Goal: Task Accomplishment & Management: Manage account settings

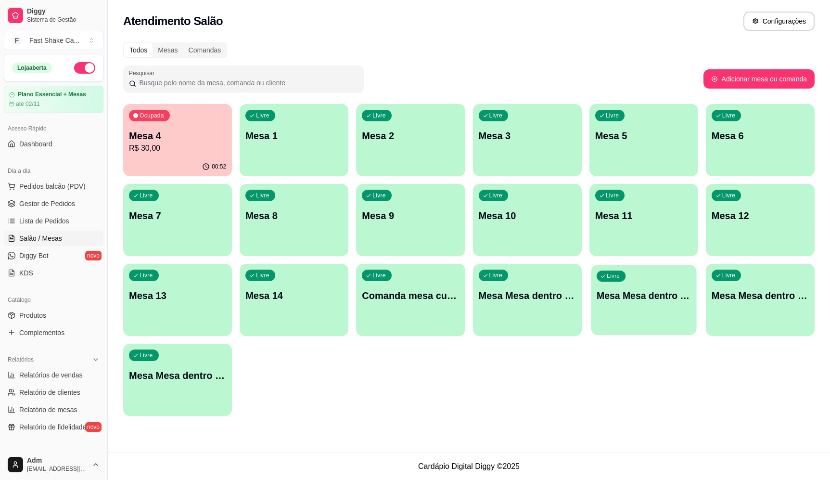
click at [665, 304] on div "Livre Mesa Mesa dentro laranja" at bounding box center [643, 294] width 105 height 59
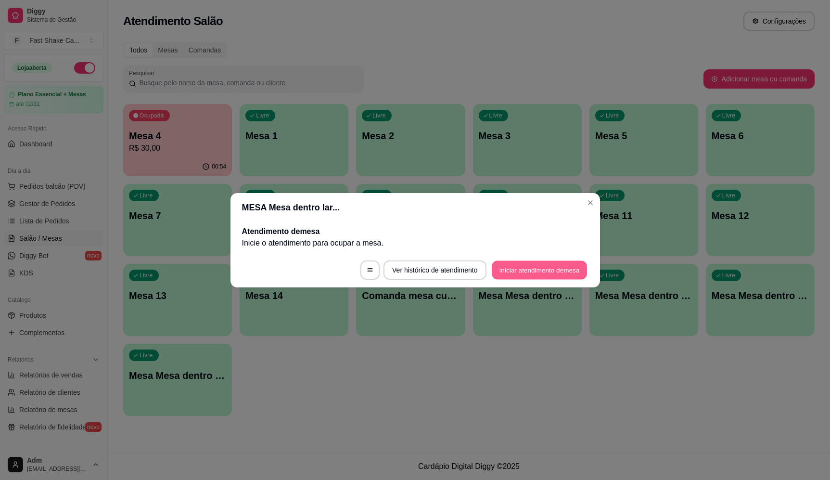
click at [543, 267] on button "Iniciar atendimento de mesa" at bounding box center [539, 269] width 95 height 19
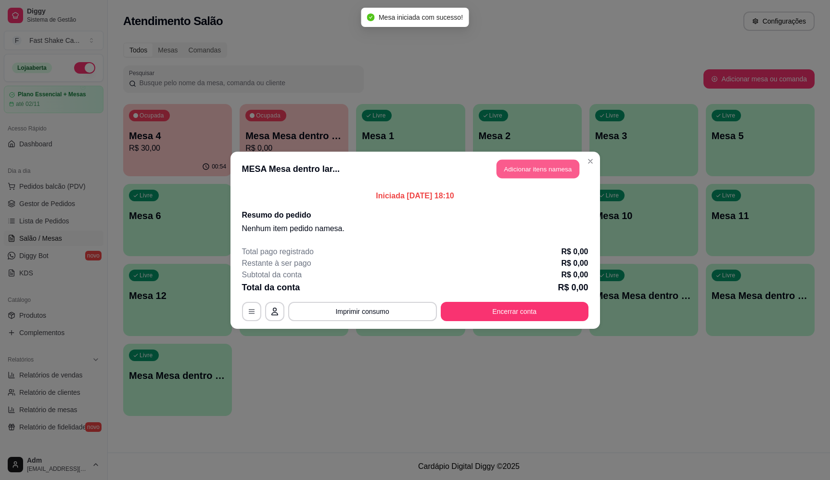
click at [534, 172] on button "Adicionar itens na mesa" at bounding box center [538, 168] width 83 height 19
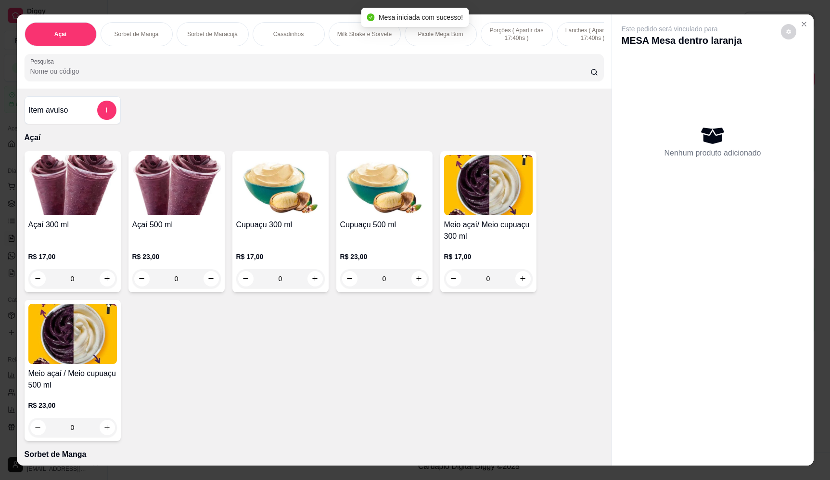
click at [197, 76] on input "Pesquisa" at bounding box center [310, 71] width 560 height 10
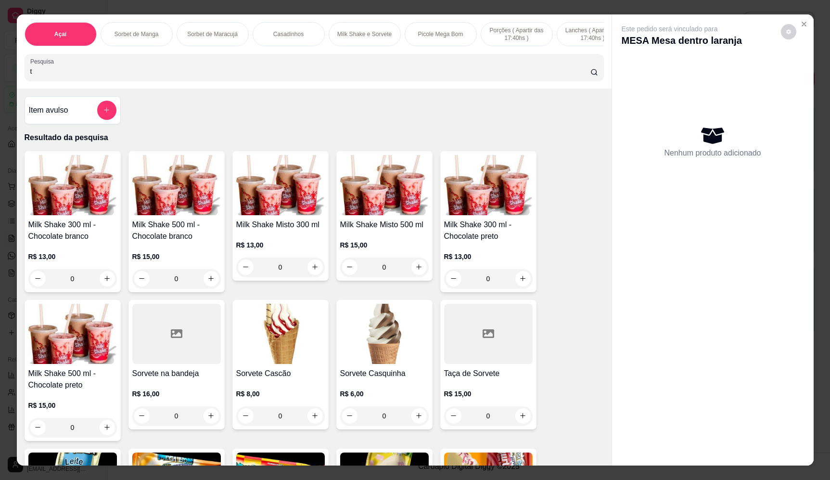
type input "t"
click at [523, 425] on div "0" at bounding box center [488, 415] width 89 height 19
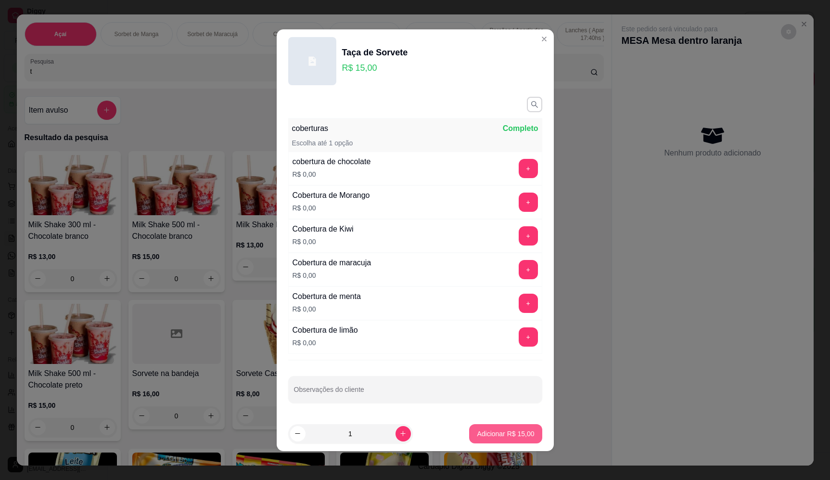
click at [501, 434] on p "Adicionar R$ 15,00" at bounding box center [505, 434] width 57 height 10
type input "1"
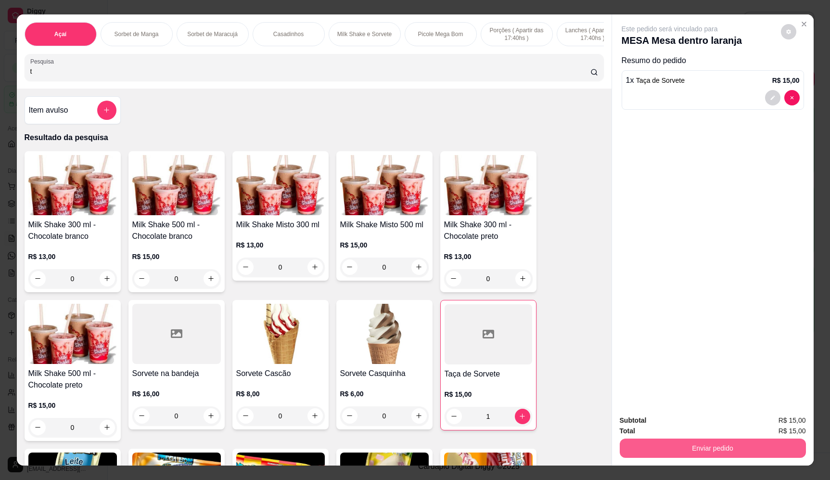
click at [736, 447] on button "Enviar pedido" at bounding box center [713, 447] width 186 height 19
click at [778, 415] on button "Enviar pedido" at bounding box center [780, 424] width 53 height 18
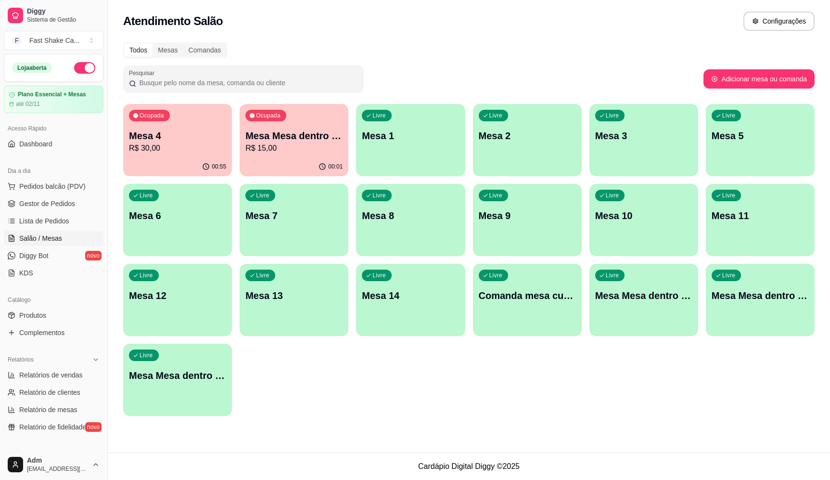
click at [295, 143] on p "R$ 15,00" at bounding box center [293, 148] width 97 height 12
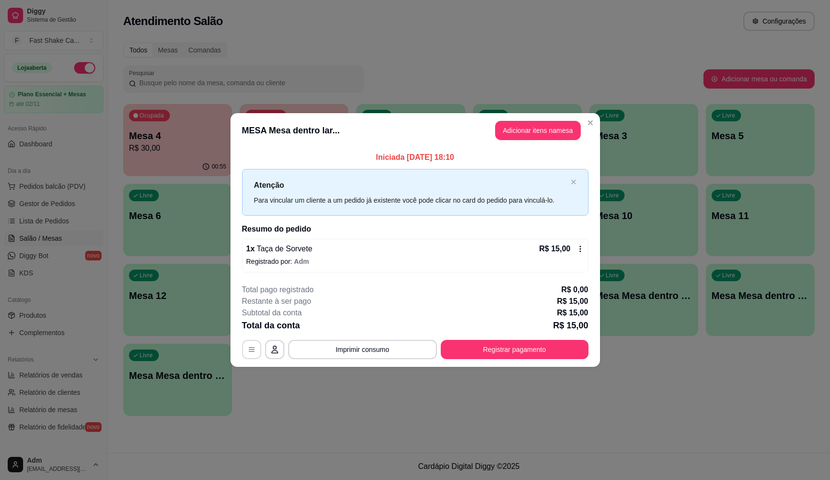
click at [249, 355] on button "button" at bounding box center [251, 349] width 19 height 19
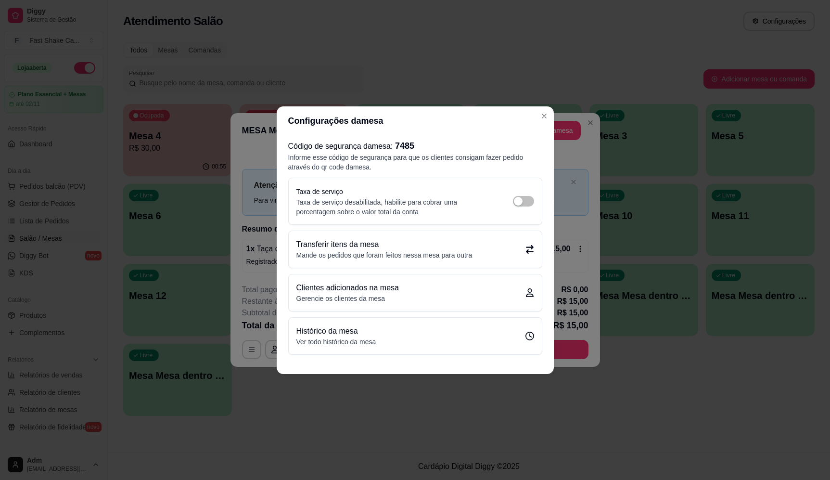
click at [385, 256] on p "Mande os pedidos que foram feitos nessa mesa para outra" at bounding box center [384, 255] width 176 height 10
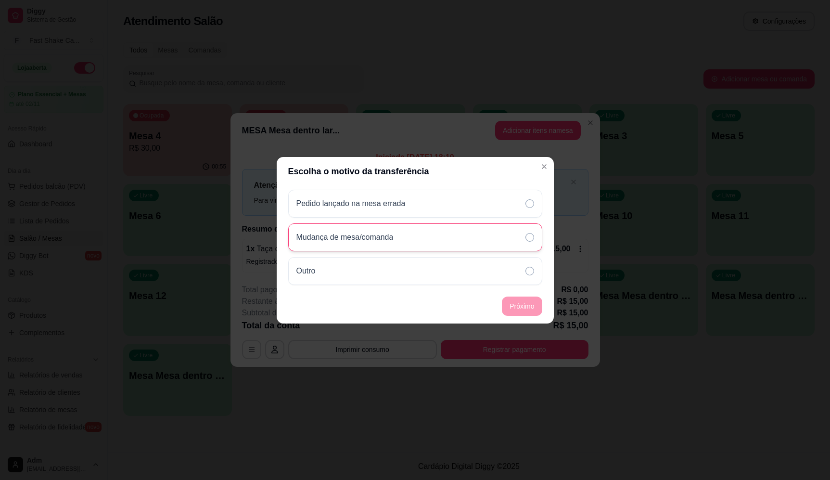
click at [466, 238] on div "Mudança de mesa/comanda" at bounding box center [415, 237] width 254 height 28
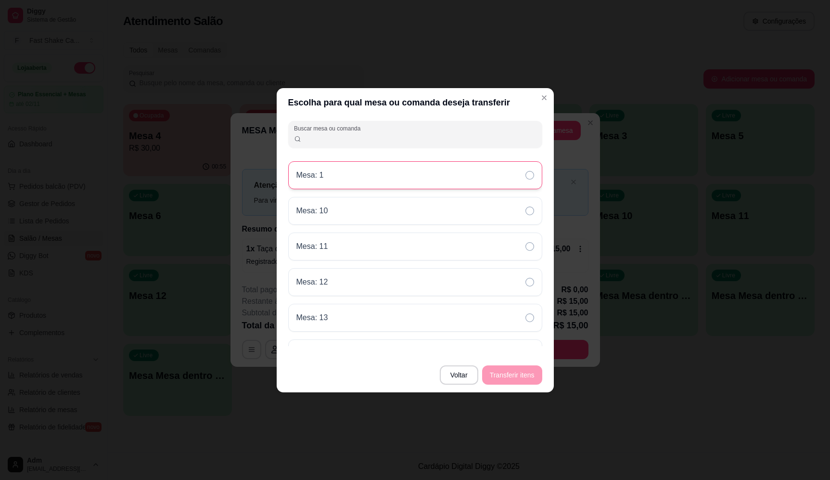
click at [377, 180] on div "Mesa: 1" at bounding box center [415, 175] width 254 height 28
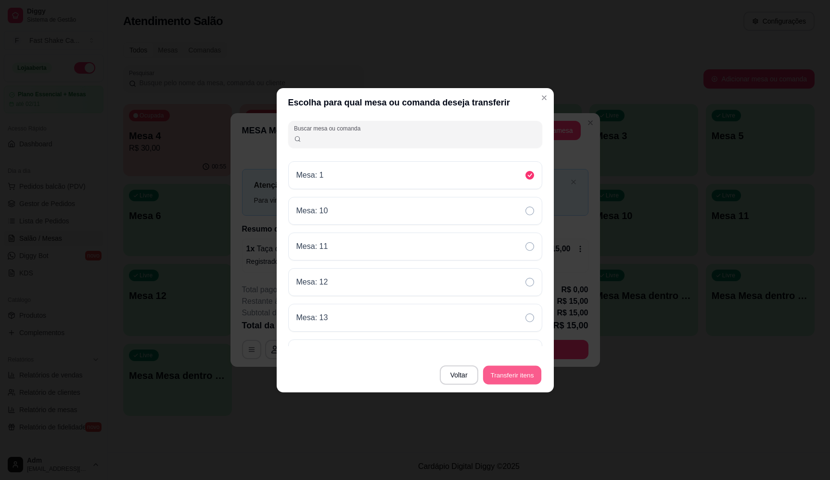
click at [505, 373] on button "Transferir itens" at bounding box center [512, 374] width 58 height 19
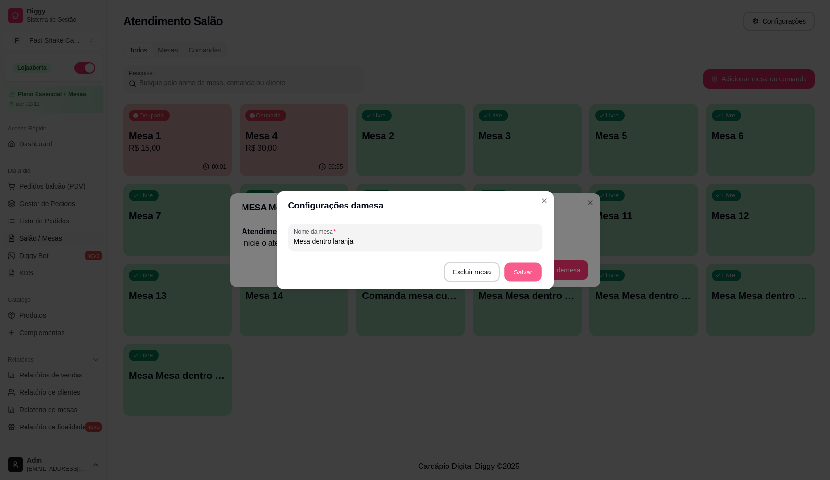
click at [531, 273] on button "Salvar" at bounding box center [523, 271] width 38 height 19
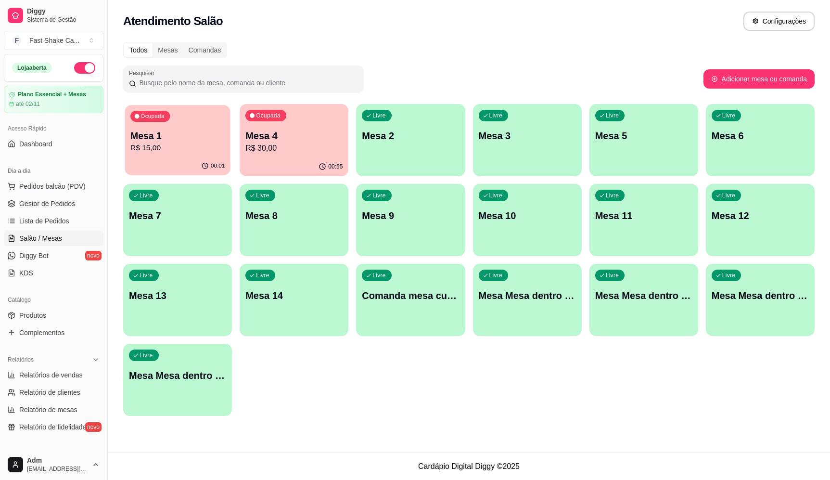
click at [203, 154] on div "Ocupada Mesa 1 R$ 15,00" at bounding box center [177, 131] width 105 height 52
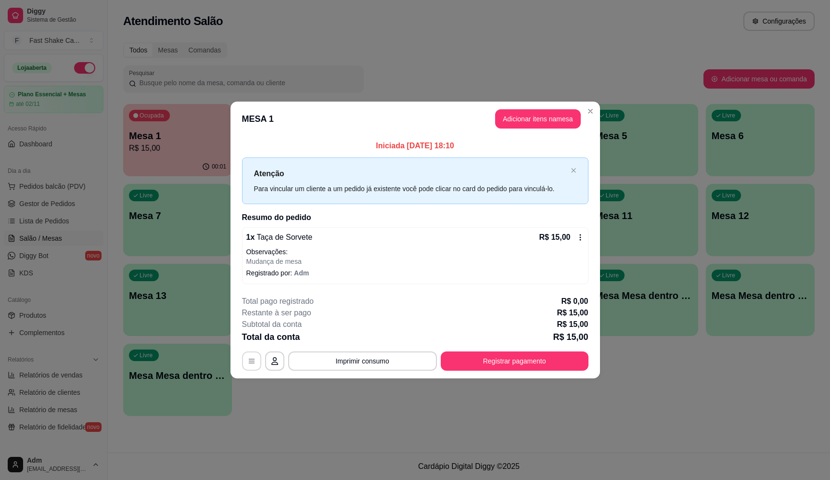
click at [253, 361] on icon "button" at bounding box center [252, 361] width 8 height 8
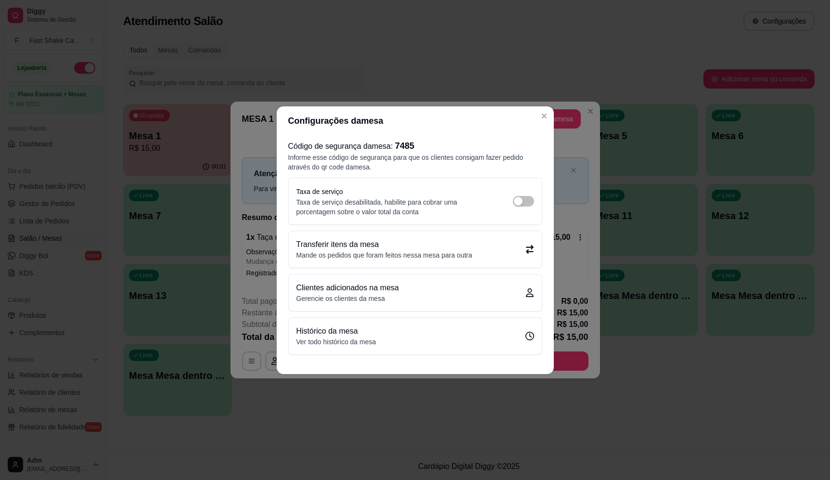
click at [385, 256] on p "Mande os pedidos que foram feitos nessa mesa para outra" at bounding box center [384, 255] width 176 height 10
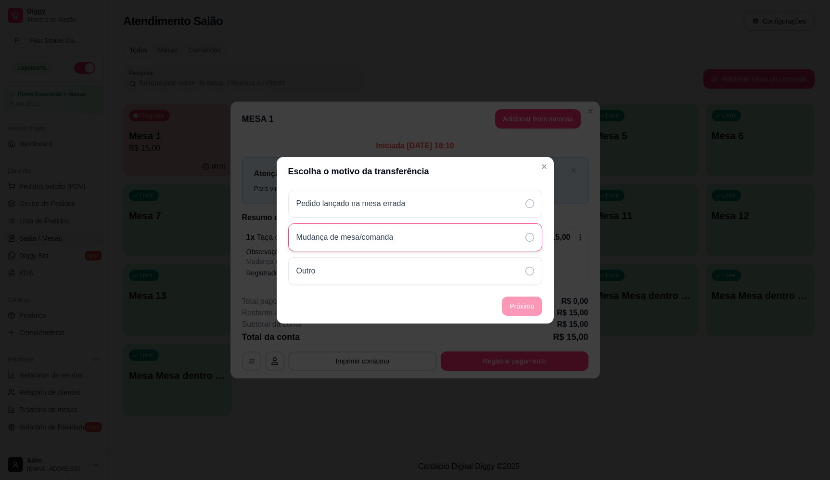
click at [409, 239] on div "Mudança de mesa/comanda" at bounding box center [415, 237] width 254 height 28
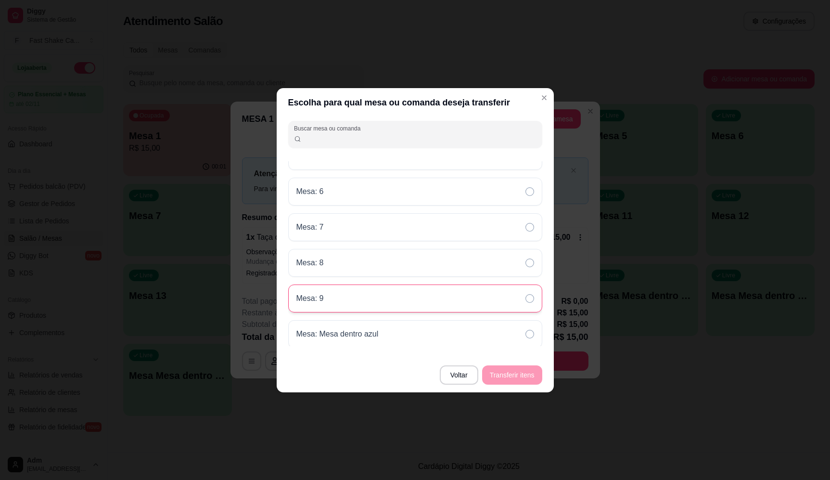
click at [342, 293] on div "Mesa: 9" at bounding box center [415, 298] width 254 height 28
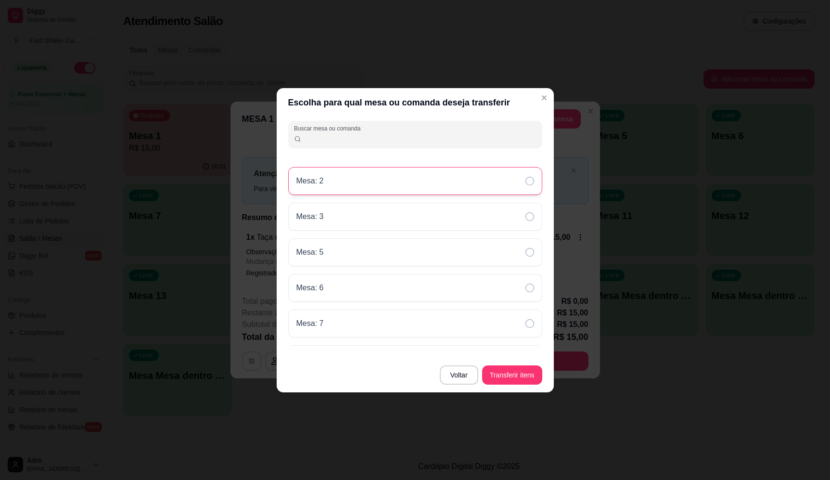
click at [359, 187] on div "Mesa: 2" at bounding box center [415, 181] width 254 height 28
click at [527, 371] on button "Transferir itens" at bounding box center [512, 374] width 60 height 19
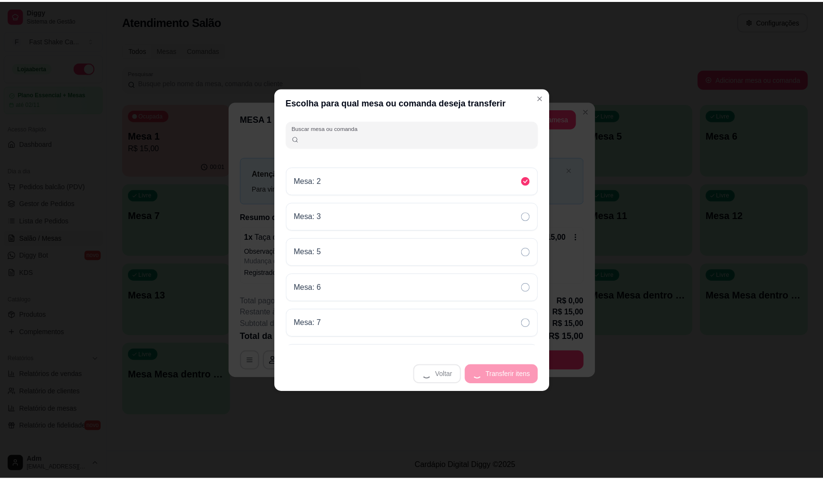
scroll to position [137, 0]
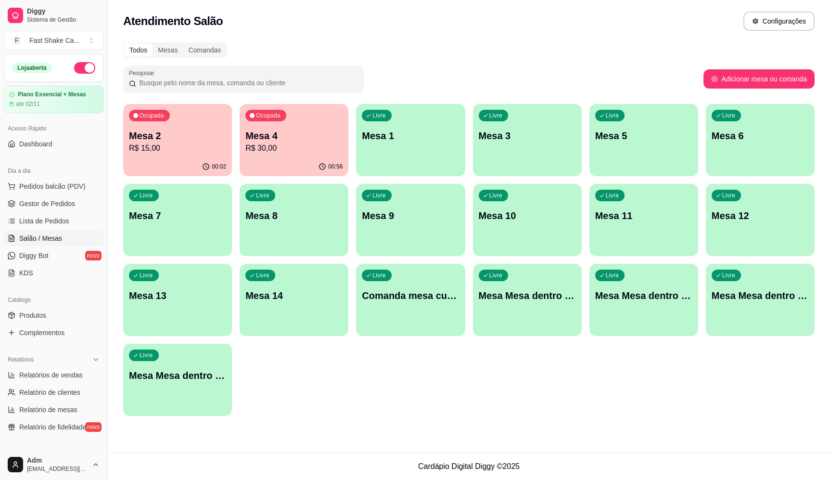
click at [204, 130] on p "Mesa 2" at bounding box center [177, 135] width 97 height 13
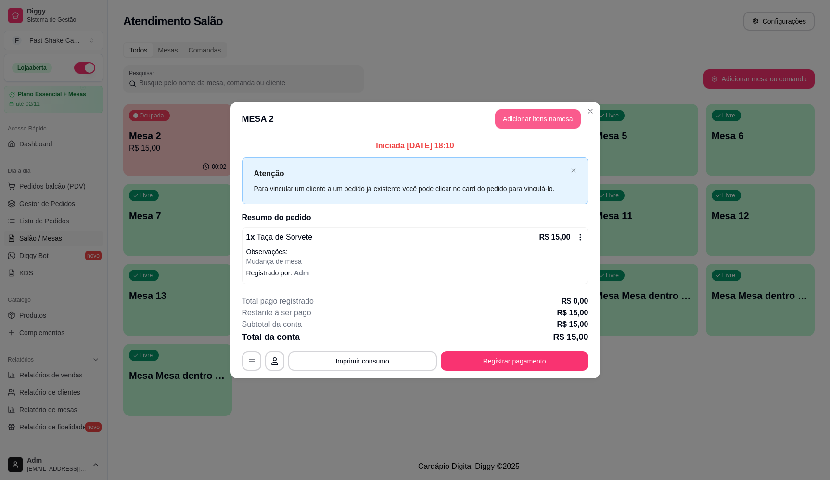
click at [546, 118] on button "Adicionar itens na mesa" at bounding box center [538, 118] width 86 height 19
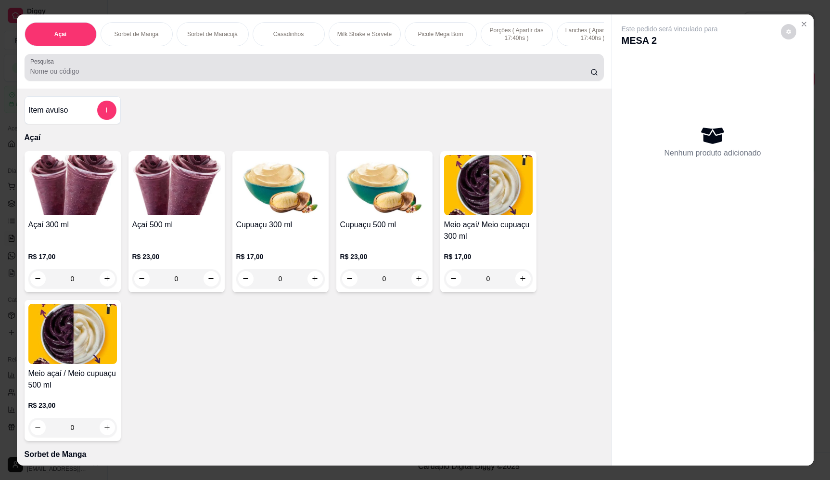
click at [220, 76] on input "Pesquisa" at bounding box center [310, 71] width 560 height 10
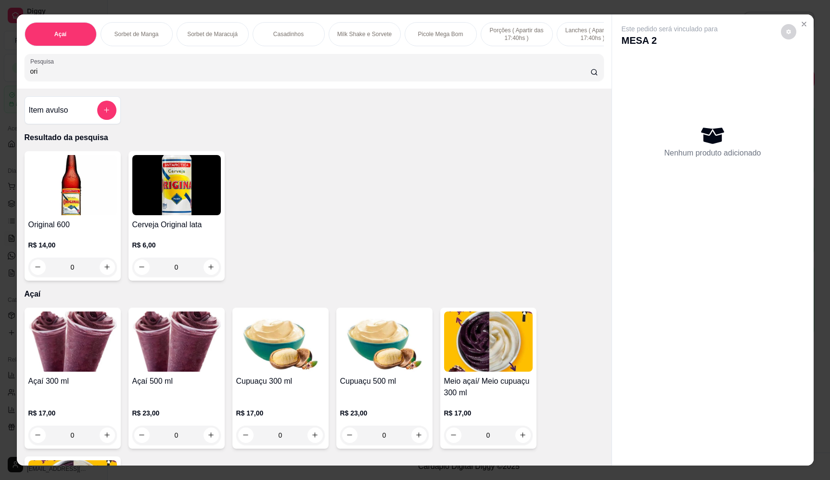
type input "ori"
click at [207, 270] on icon "increase-product-quantity" at bounding box center [210, 266] width 7 height 7
type input "1"
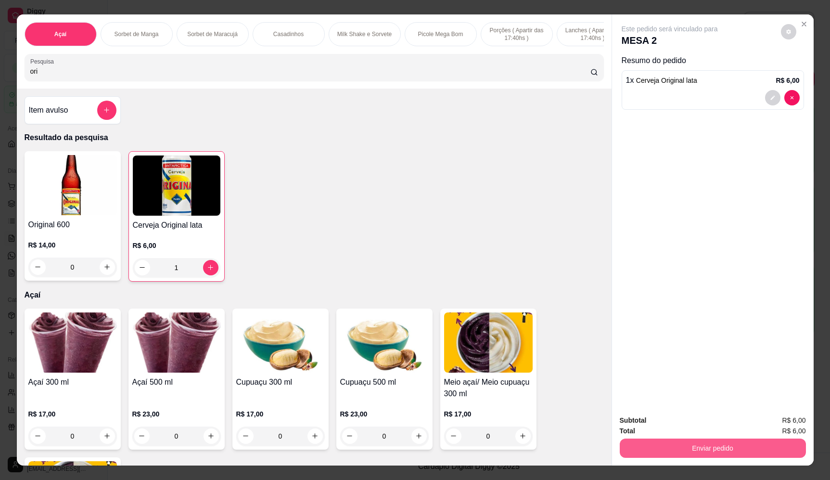
click at [655, 443] on button "Enviar pedido" at bounding box center [713, 447] width 186 height 19
click at [807, 419] on button "Enviar pedido" at bounding box center [780, 424] width 53 height 18
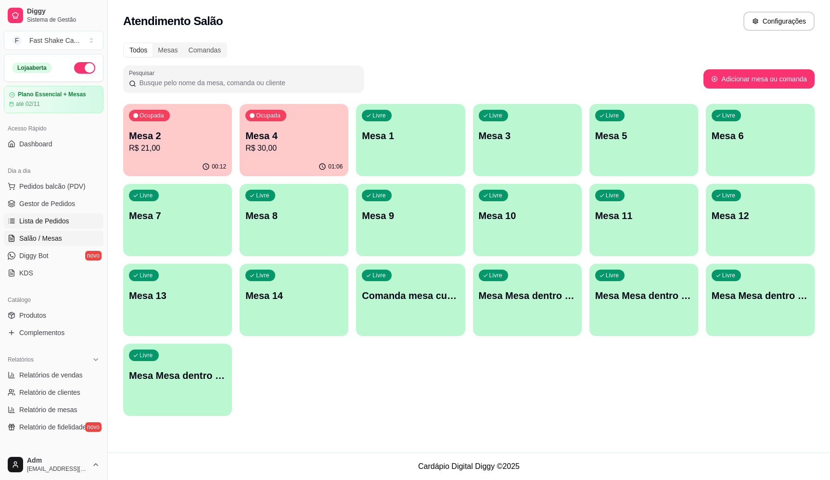
click at [64, 221] on span "Lista de Pedidos" at bounding box center [44, 221] width 50 height 10
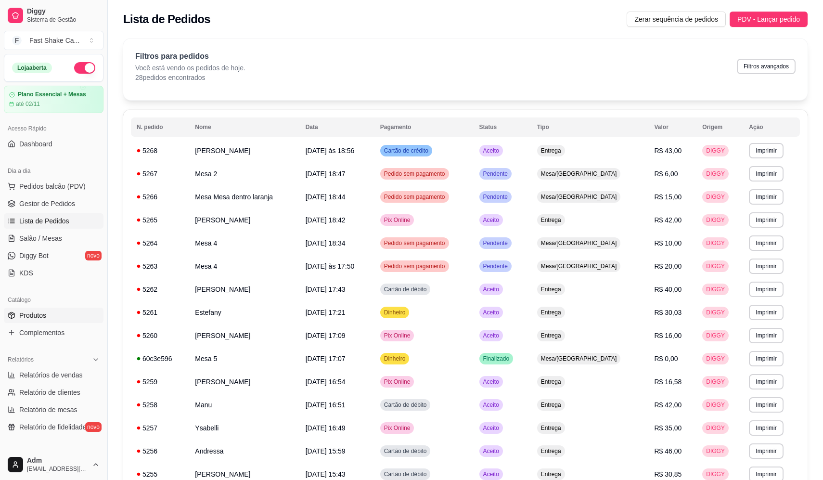
click at [62, 320] on link "Produtos" at bounding box center [54, 314] width 100 height 15
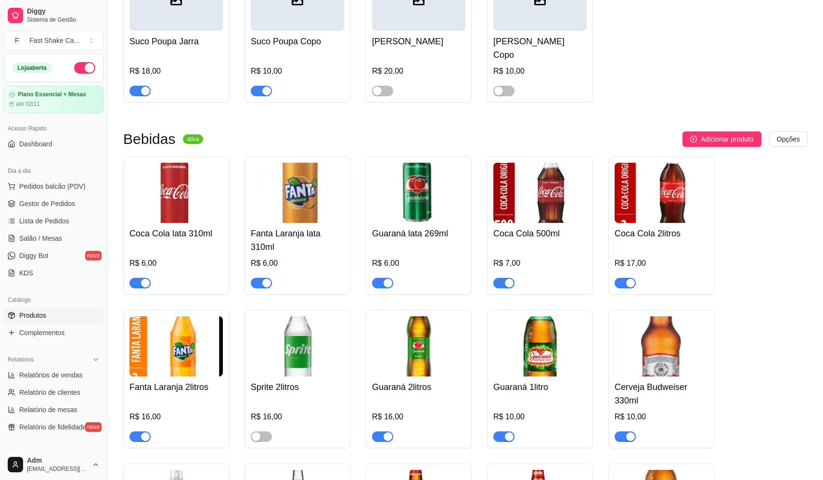
scroll to position [3946, 0]
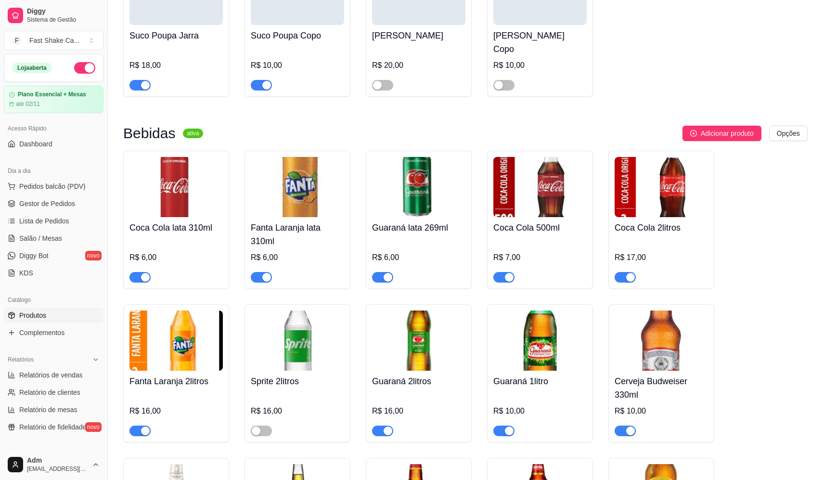
click at [504, 430] on button "button" at bounding box center [503, 430] width 21 height 11
click at [64, 236] on link "Salão / Mesas" at bounding box center [54, 237] width 100 height 15
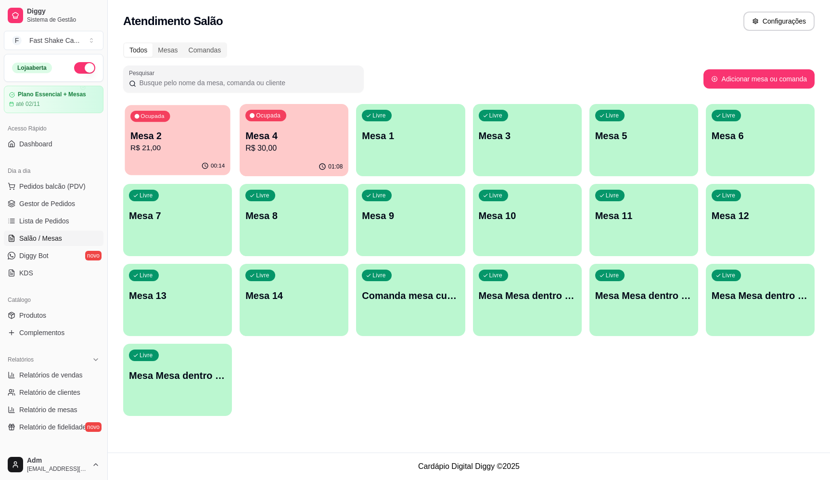
click at [139, 144] on p "R$ 21,00" at bounding box center [177, 147] width 94 height 11
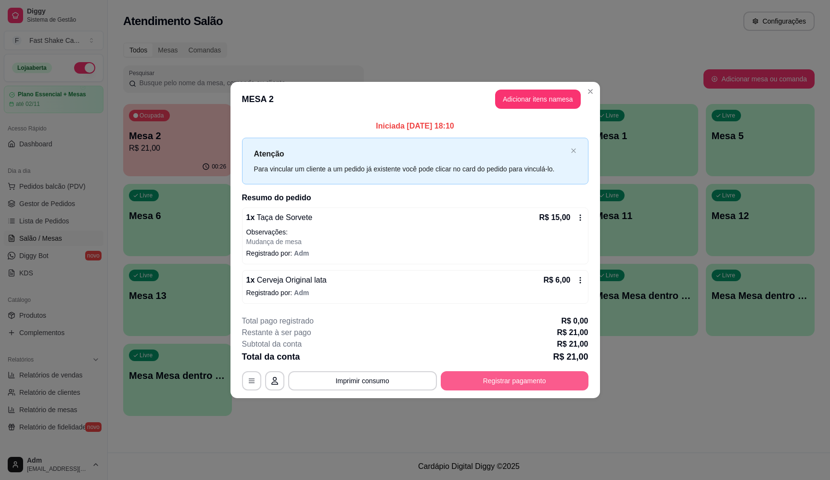
click at [487, 385] on button "Registrar pagamento" at bounding box center [515, 380] width 148 height 19
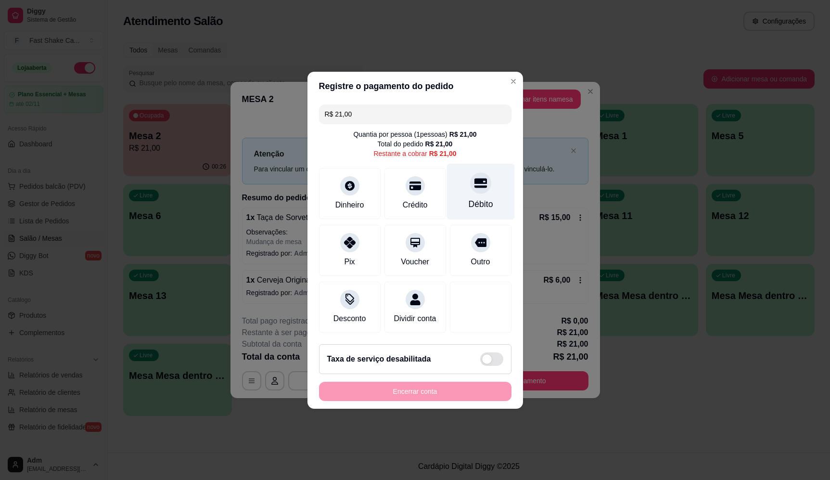
click at [486, 168] on div "Débito" at bounding box center [481, 191] width 68 height 56
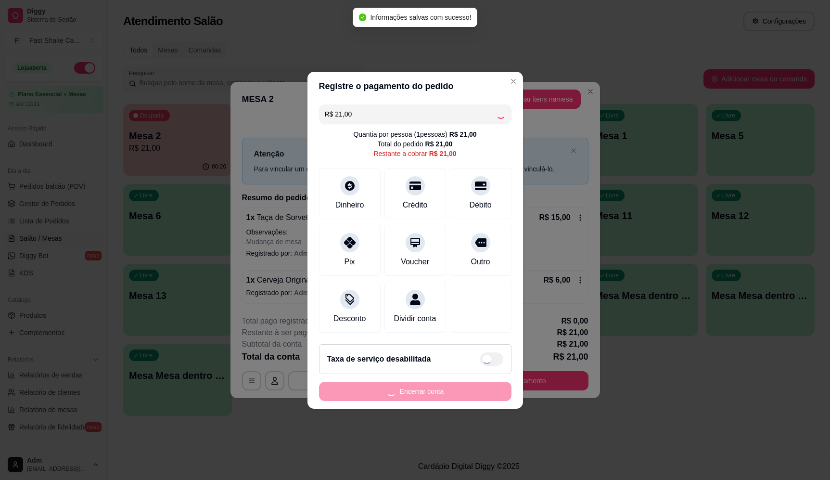
type input "R$ 0,00"
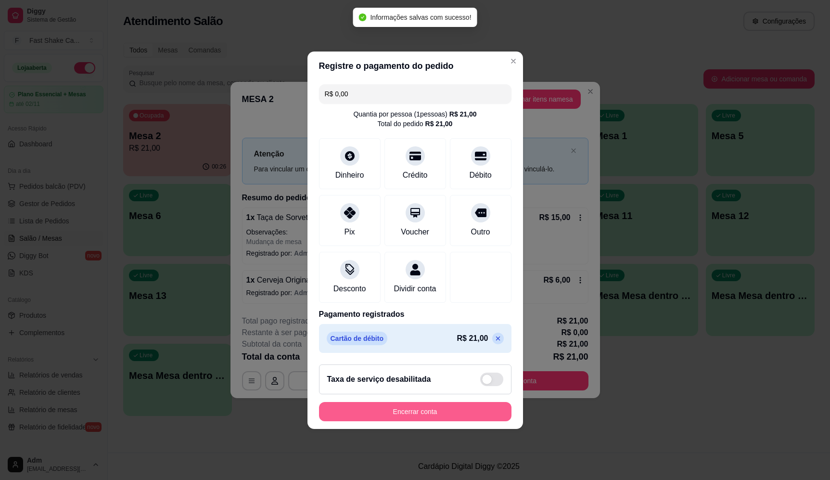
click at [411, 417] on button "Encerrar conta" at bounding box center [415, 411] width 192 height 19
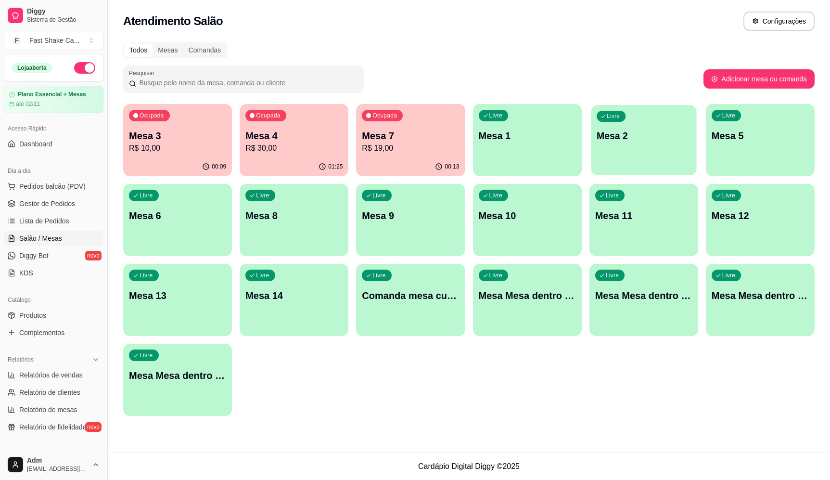
click at [655, 129] on p "Mesa 2" at bounding box center [644, 135] width 94 height 13
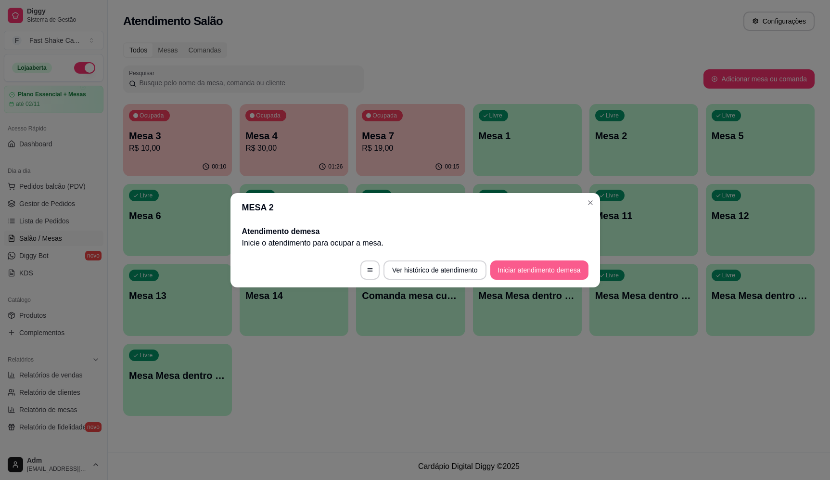
click at [524, 269] on button "Iniciar atendimento de mesa" at bounding box center [539, 269] width 98 height 19
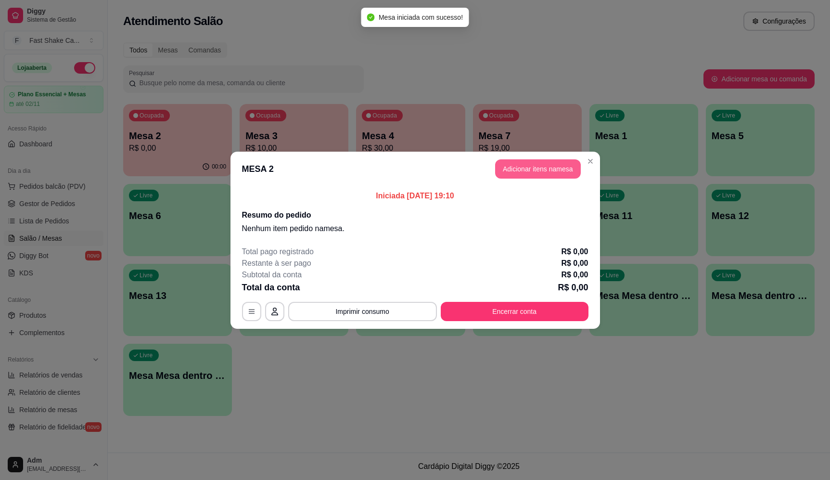
click at [527, 167] on button "Adicionar itens na mesa" at bounding box center [538, 168] width 86 height 19
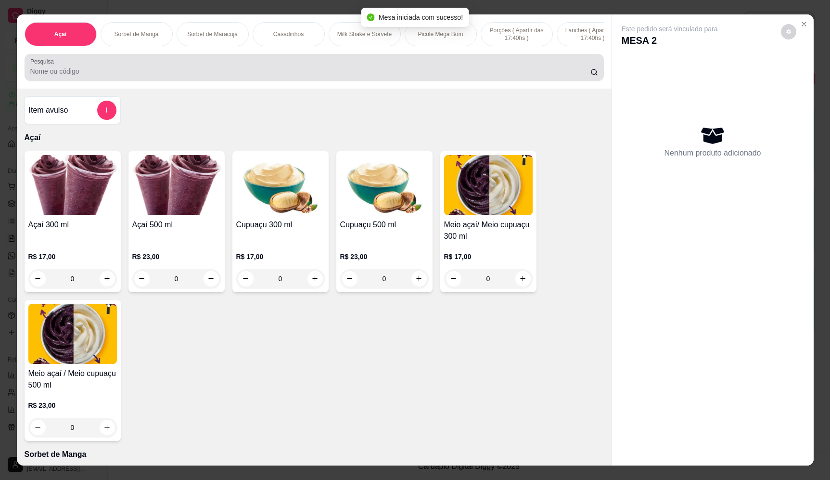
click at [308, 76] on input "Pesquisa" at bounding box center [310, 71] width 560 height 10
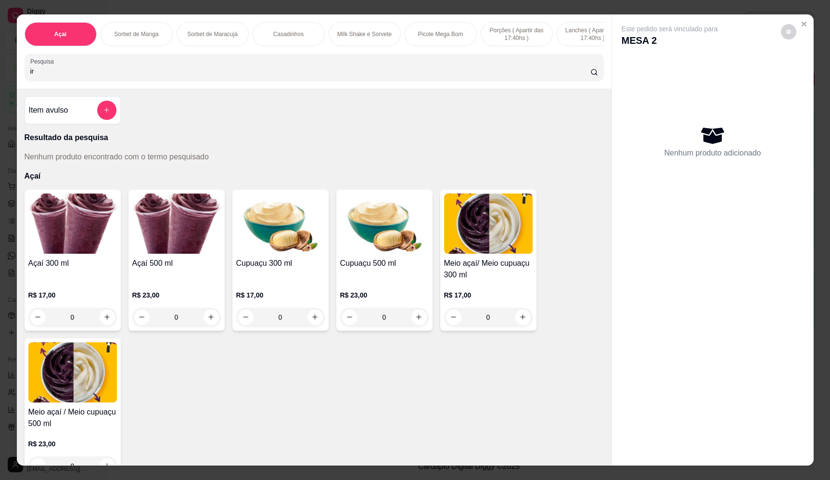
type input "i"
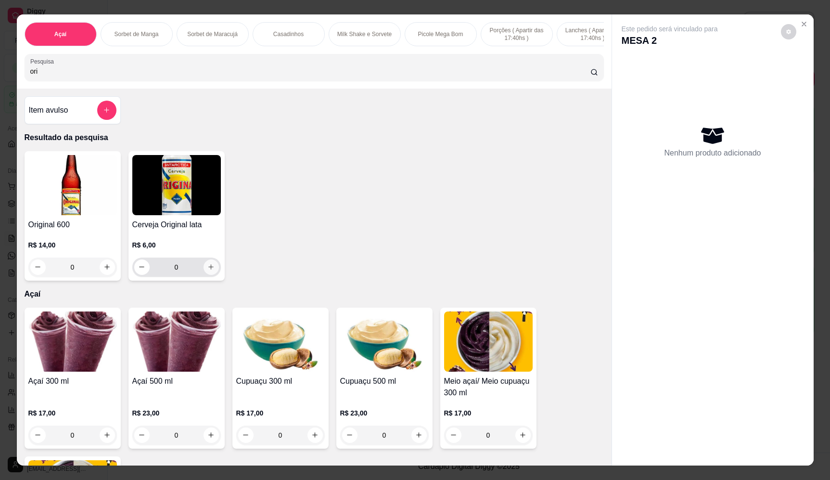
type input "ori"
click at [209, 270] on icon "increase-product-quantity" at bounding box center [210, 266] width 7 height 7
type input "1"
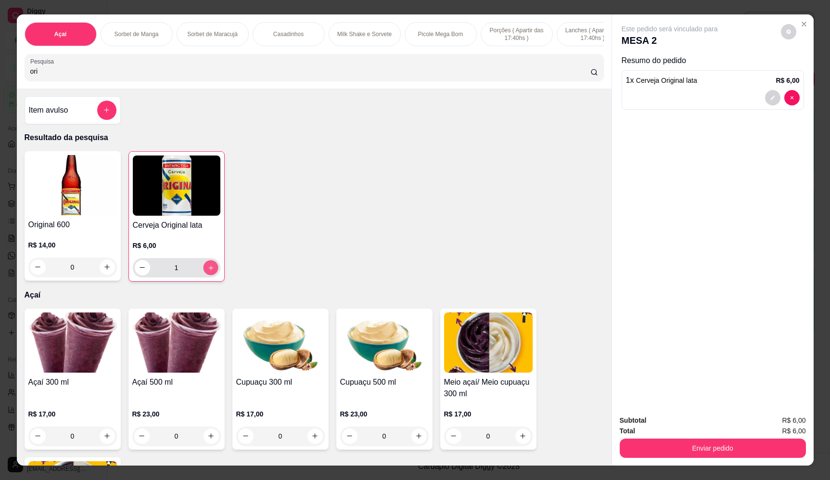
click at [209, 271] on icon "increase-product-quantity" at bounding box center [210, 267] width 7 height 7
type input "2"
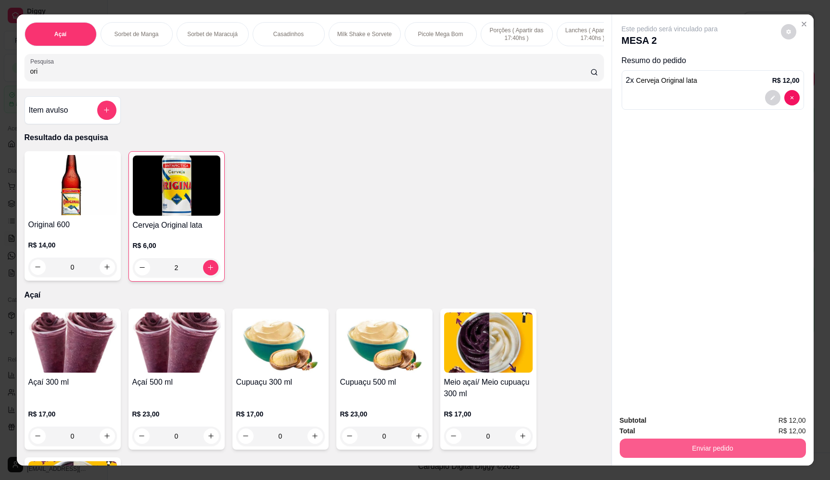
click at [719, 444] on button "Enviar pedido" at bounding box center [713, 447] width 186 height 19
click at [772, 431] on button "Enviar pedido" at bounding box center [781, 424] width 54 height 18
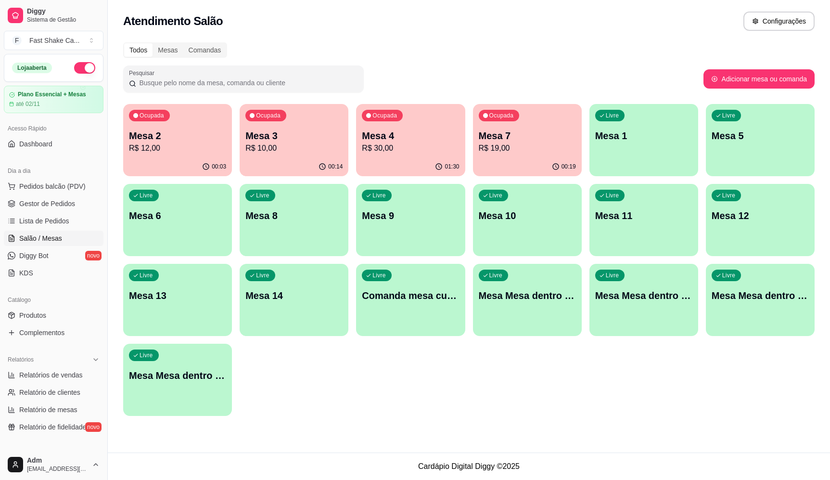
click at [305, 159] on div "00:14" at bounding box center [294, 166] width 109 height 19
click at [193, 127] on div "Ocupada Mesa 2 R$ 12,00" at bounding box center [177, 131] width 105 height 52
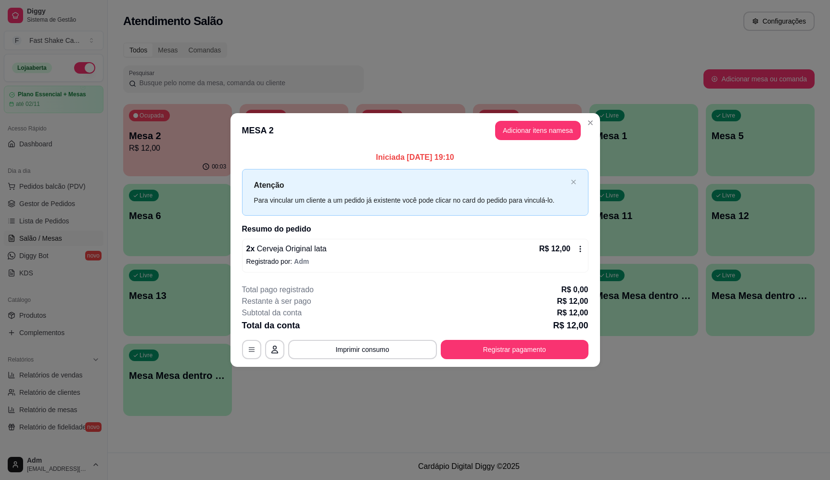
click at [546, 347] on button "Registrar pagamento" at bounding box center [515, 349] width 148 height 19
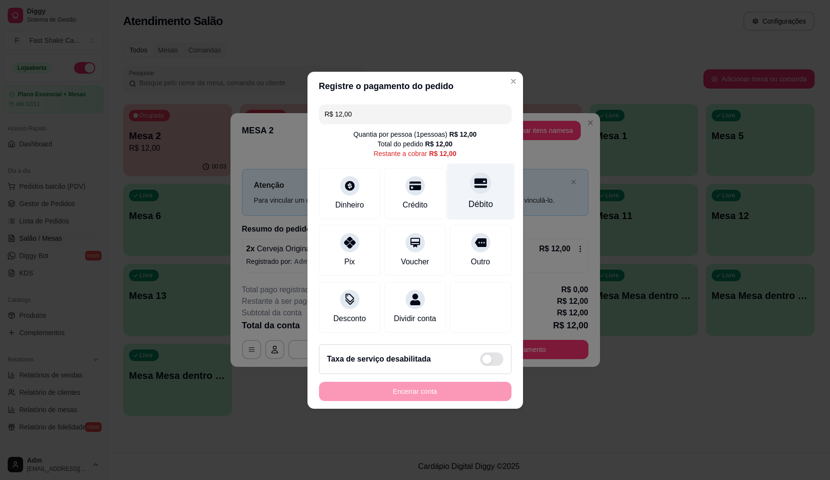
click at [474, 184] on icon at bounding box center [480, 183] width 13 height 13
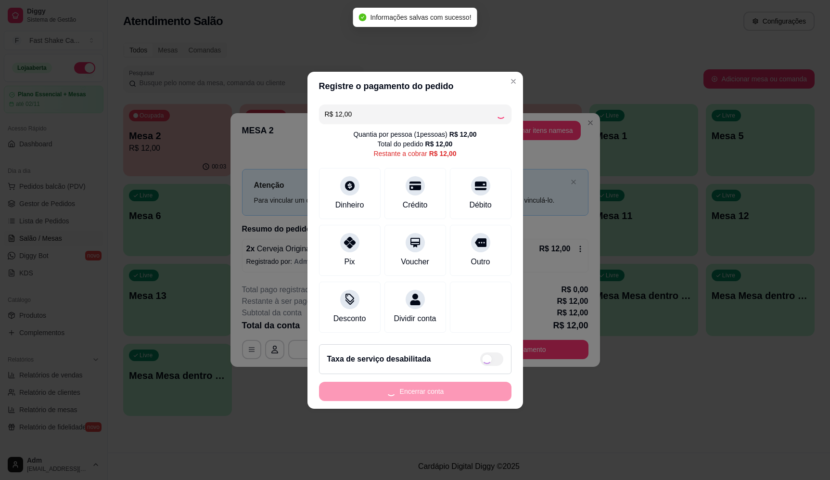
type input "R$ 0,00"
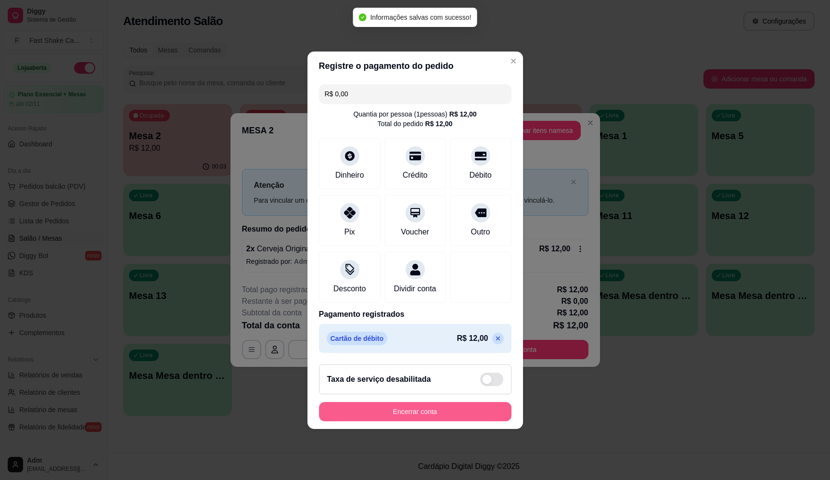
click at [434, 420] on button "Encerrar conta" at bounding box center [415, 411] width 192 height 19
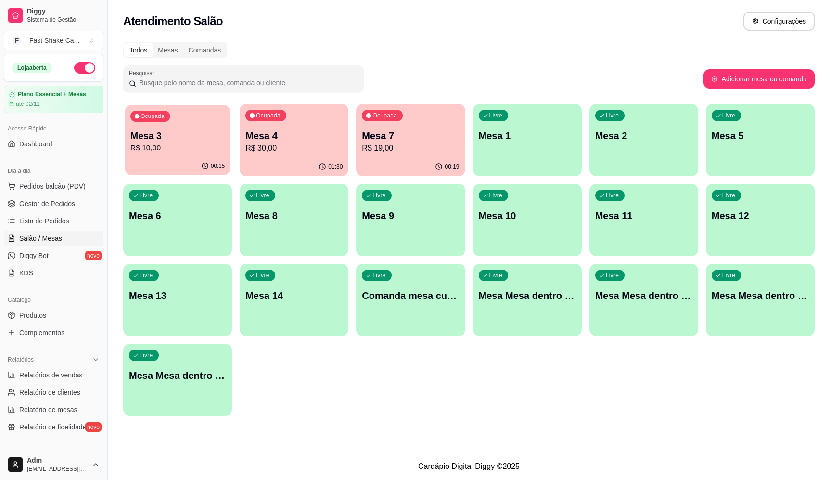
click at [198, 121] on div "Ocupada Mesa 3 R$ 10,00" at bounding box center [177, 131] width 105 height 52
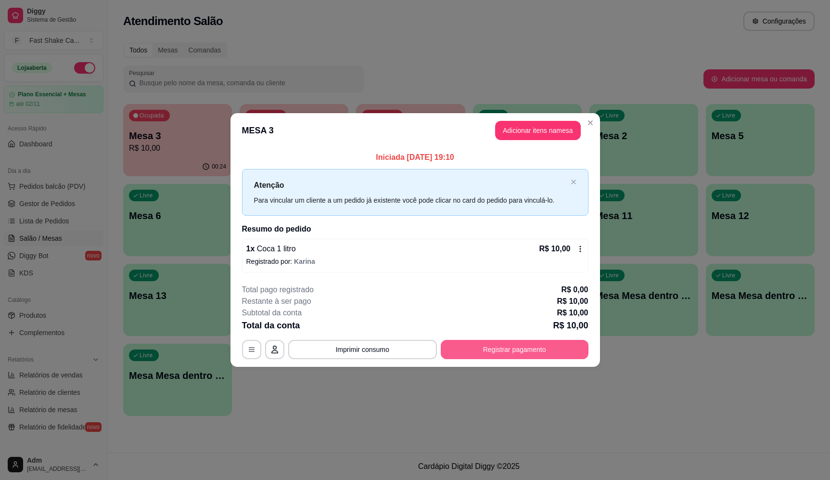
click at [500, 349] on button "Registrar pagamento" at bounding box center [515, 349] width 148 height 19
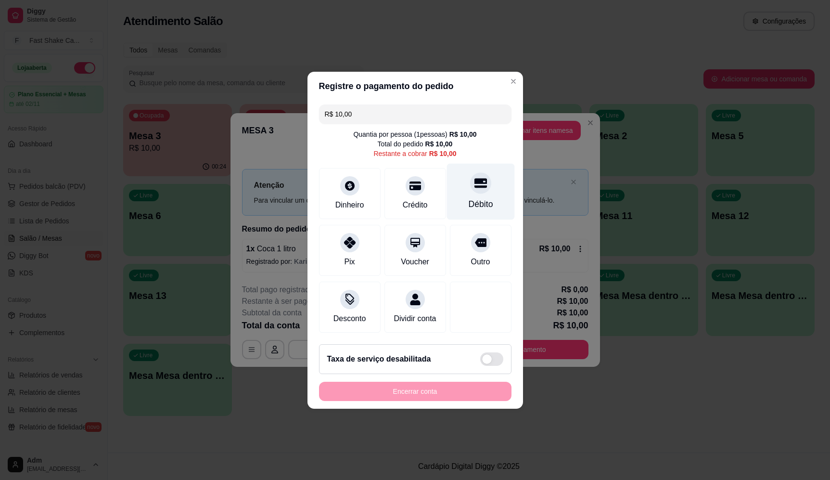
click at [464, 164] on div "Débito" at bounding box center [481, 191] width 68 height 56
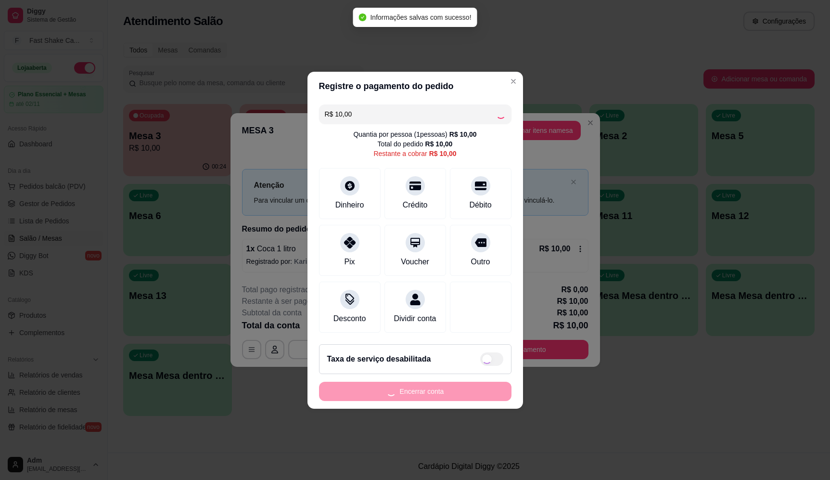
type input "R$ 0,00"
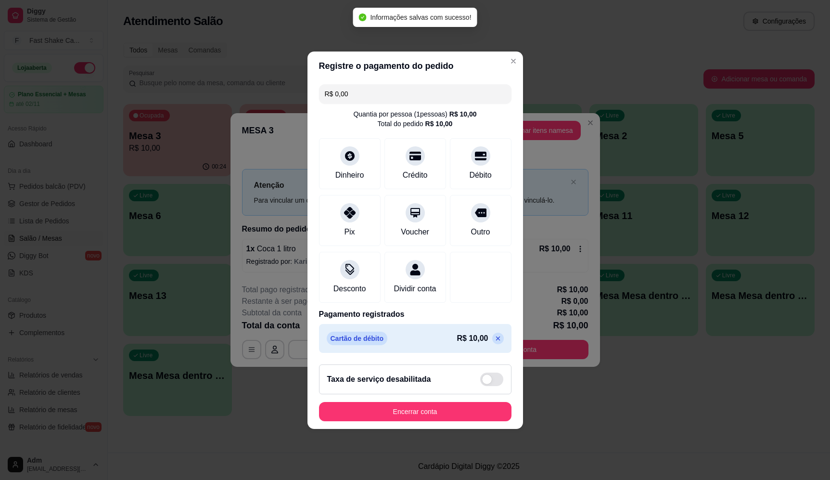
click at [461, 421] on button "Encerrar conta" at bounding box center [415, 411] width 192 height 19
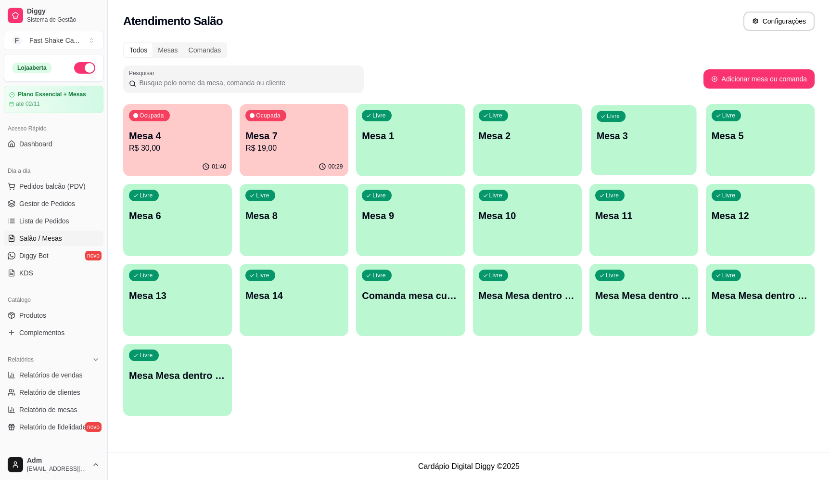
click at [621, 142] on div "Livre Mesa 3" at bounding box center [643, 134] width 105 height 59
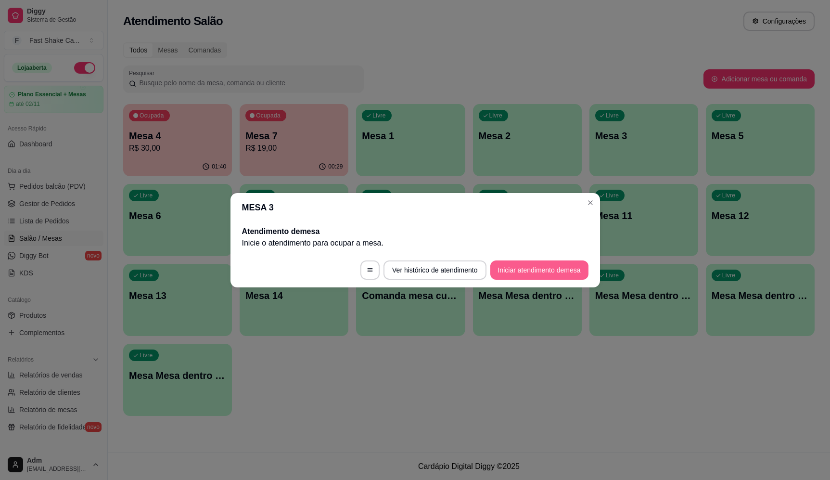
click at [540, 268] on button "Iniciar atendimento de mesa" at bounding box center [539, 269] width 98 height 19
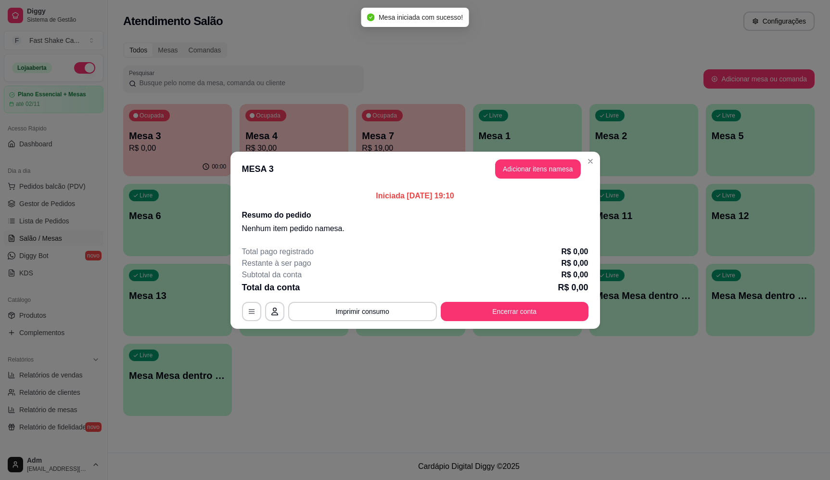
click at [525, 172] on button "Adicionar itens na mesa" at bounding box center [538, 168] width 86 height 19
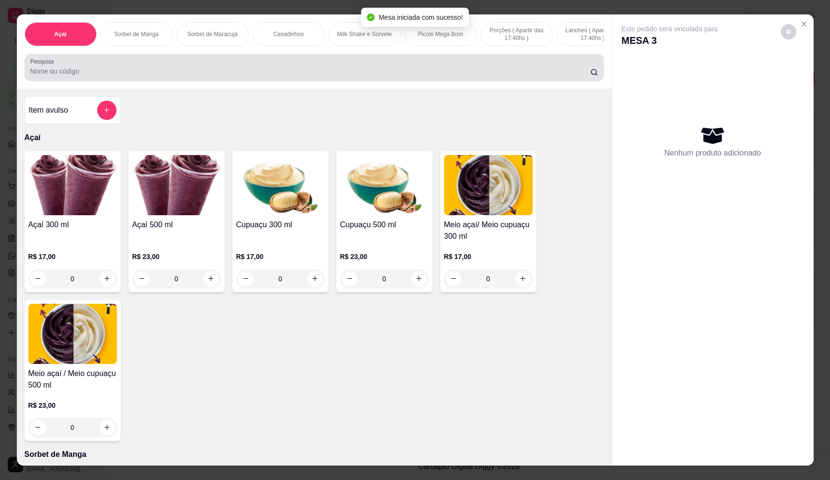
click at [248, 71] on div at bounding box center [314, 67] width 568 height 19
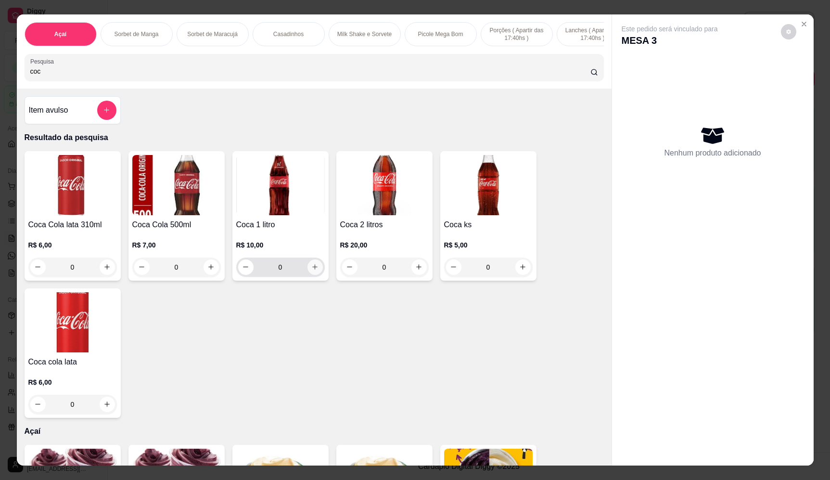
type input "coc"
click at [317, 274] on button "increase-product-quantity" at bounding box center [314, 266] width 15 height 15
type input "1"
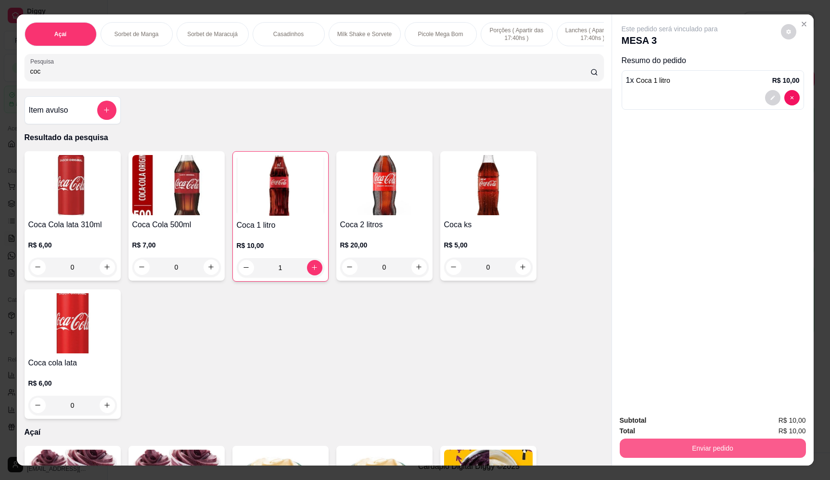
click at [744, 453] on button "Enviar pedido" at bounding box center [713, 447] width 186 height 19
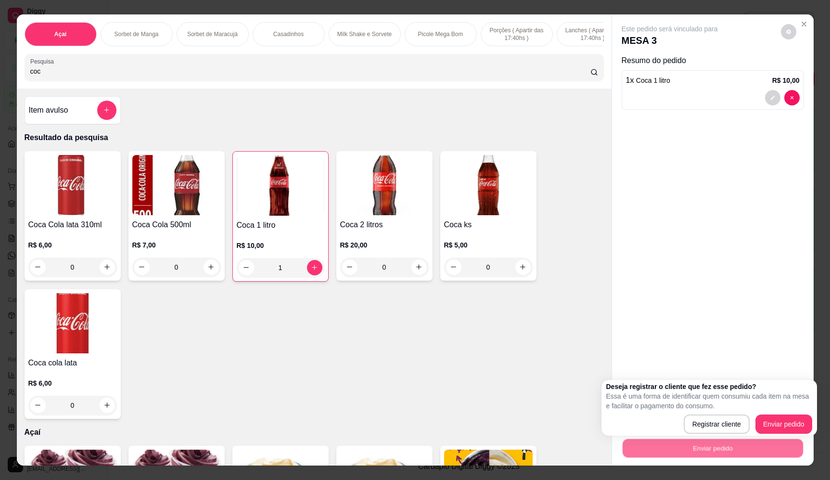
click at [780, 434] on div "Deseja registrar o cliente que fez esse pedido? Essa é uma forma de identificar…" at bounding box center [709, 408] width 216 height 56
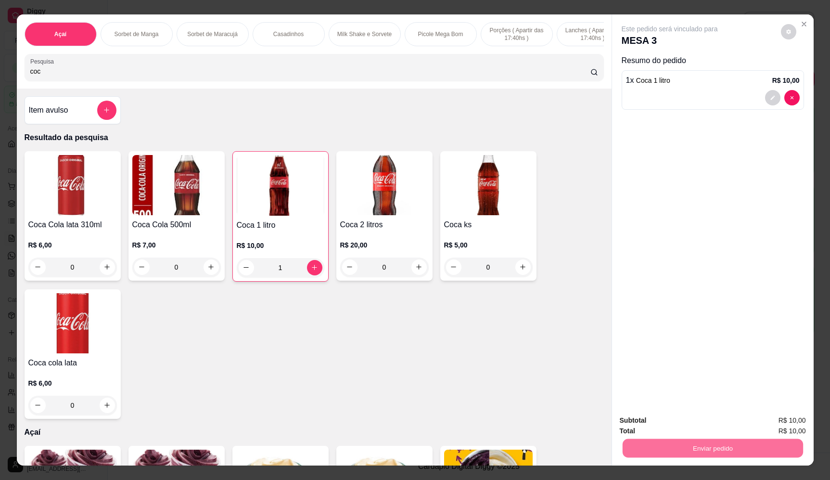
click at [778, 431] on button "Enviar pedido" at bounding box center [783, 423] width 57 height 19
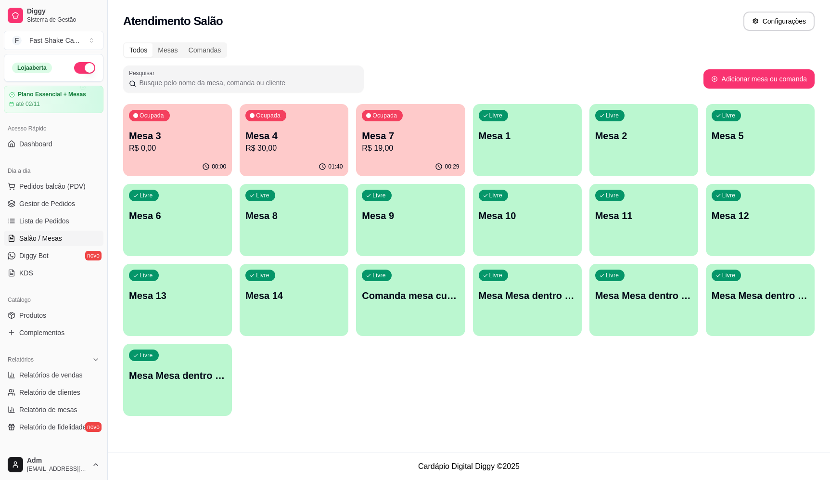
click at [267, 149] on p "R$ 30,00" at bounding box center [293, 148] width 97 height 12
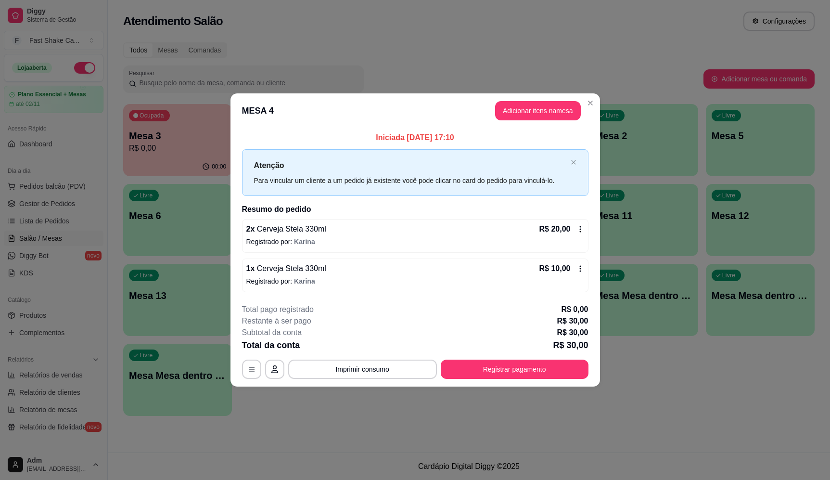
click at [516, 359] on div "**********" at bounding box center [415, 341] width 346 height 75
click at [510, 373] on button "Registrar pagamento" at bounding box center [514, 369] width 143 height 19
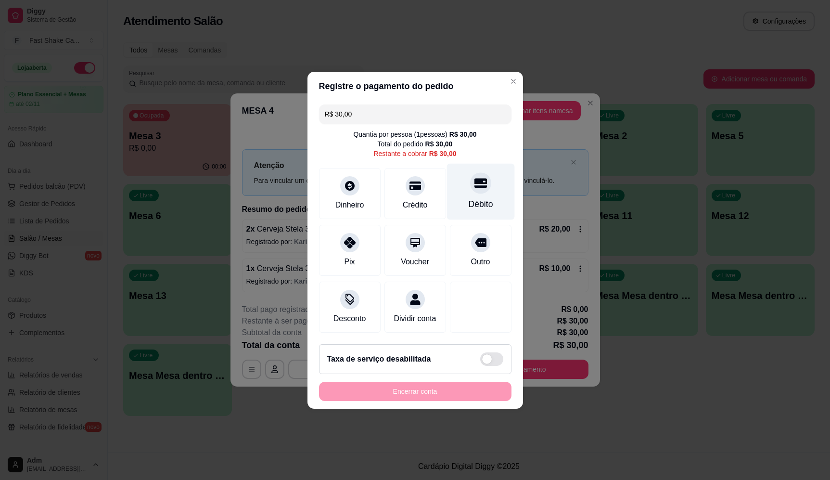
click at [476, 205] on div "Débito" at bounding box center [481, 191] width 68 height 56
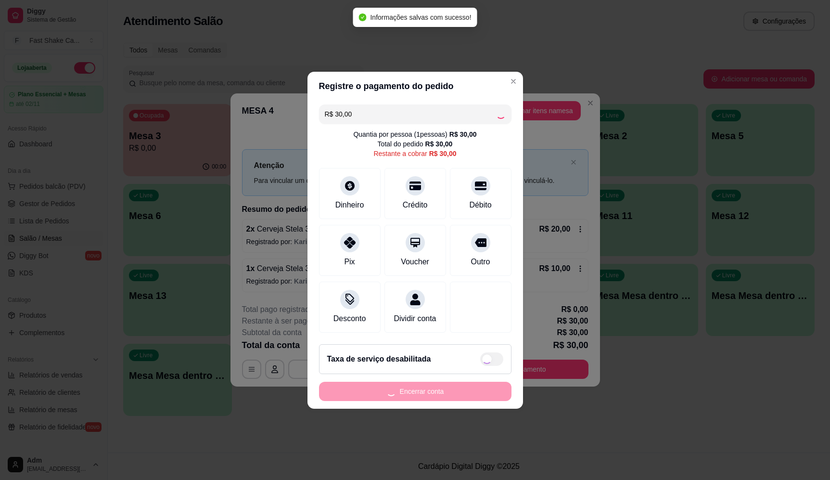
type input "R$ 0,00"
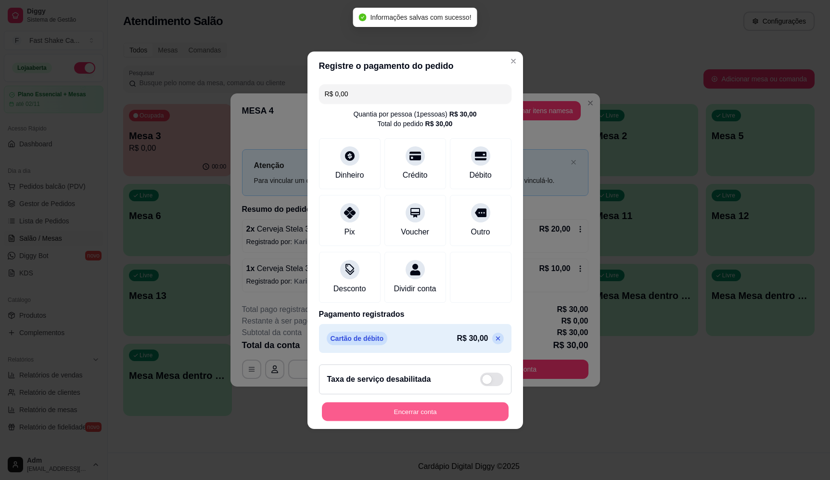
click at [432, 408] on button "Encerrar conta" at bounding box center [415, 411] width 187 height 19
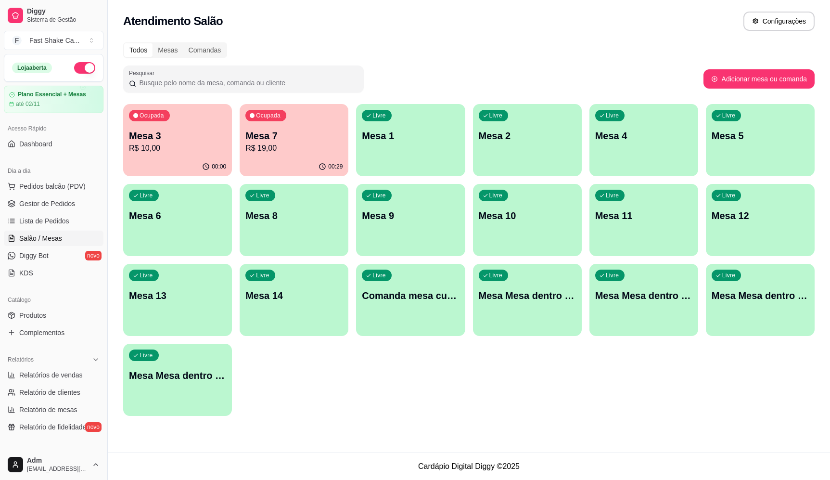
click at [296, 145] on p "R$ 19,00" at bounding box center [293, 148] width 97 height 12
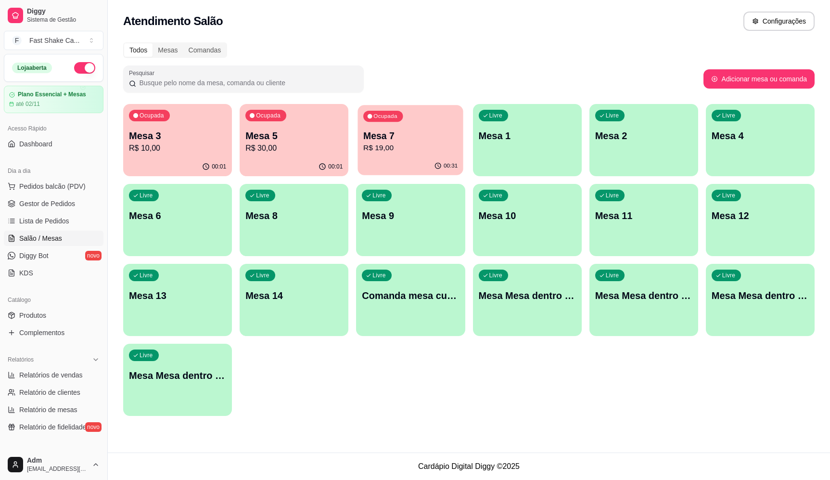
click at [438, 156] on div "Ocupada Mesa 7 R$ 19,00" at bounding box center [410, 131] width 105 height 52
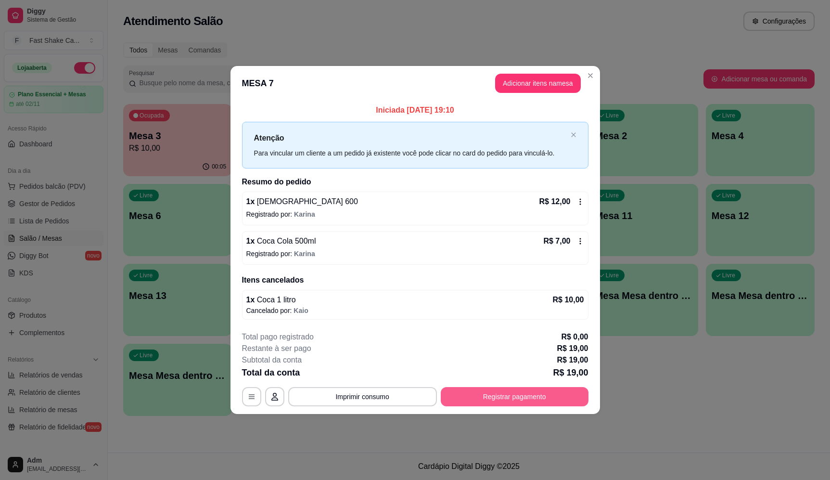
click at [537, 399] on button "Registrar pagamento" at bounding box center [515, 396] width 148 height 19
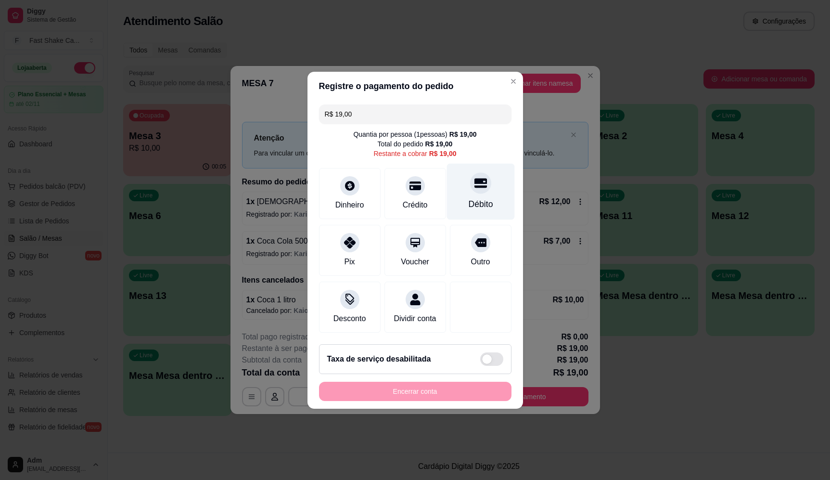
click at [464, 187] on div "Débito" at bounding box center [481, 191] width 68 height 56
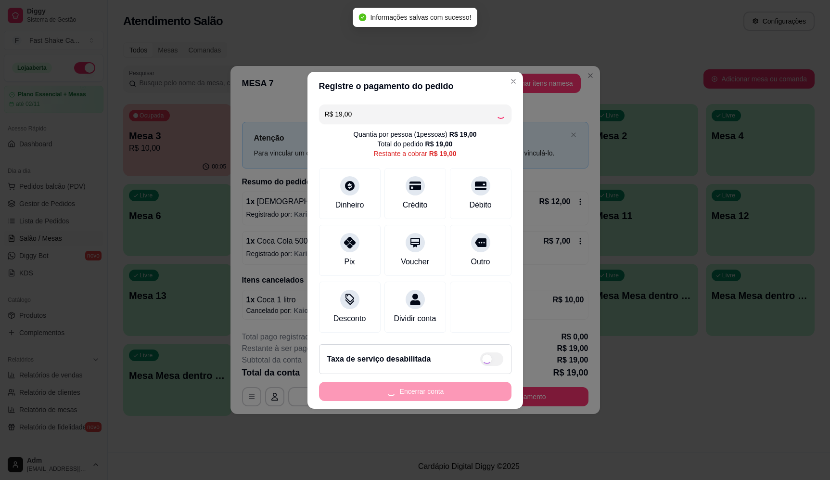
type input "R$ 0,00"
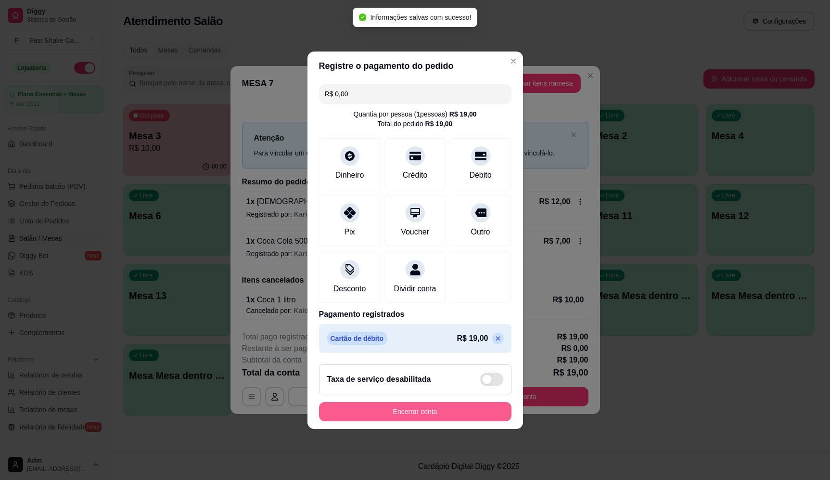
click at [442, 418] on button "Encerrar conta" at bounding box center [415, 411] width 192 height 19
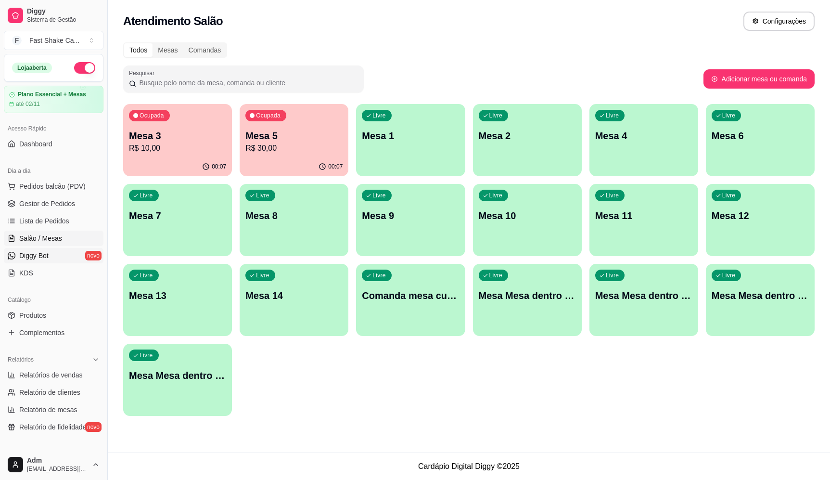
click at [51, 249] on link "Diggy Bot novo" at bounding box center [54, 255] width 100 height 15
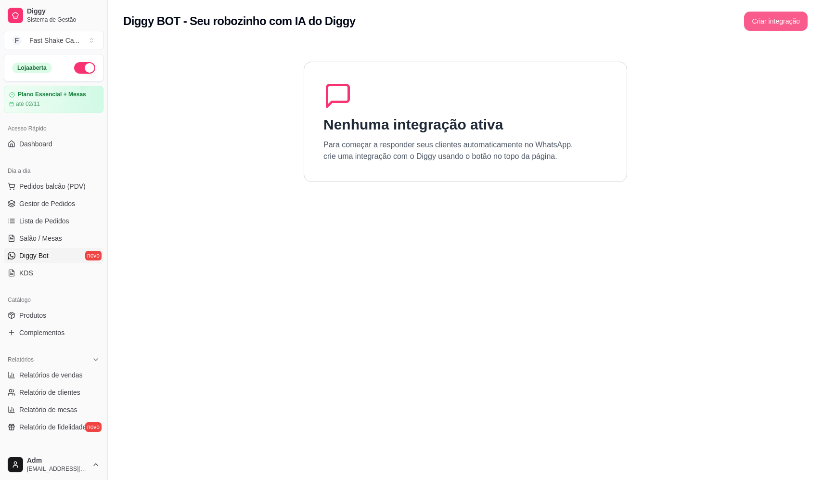
click at [761, 19] on button "Criar integração" at bounding box center [776, 21] width 64 height 19
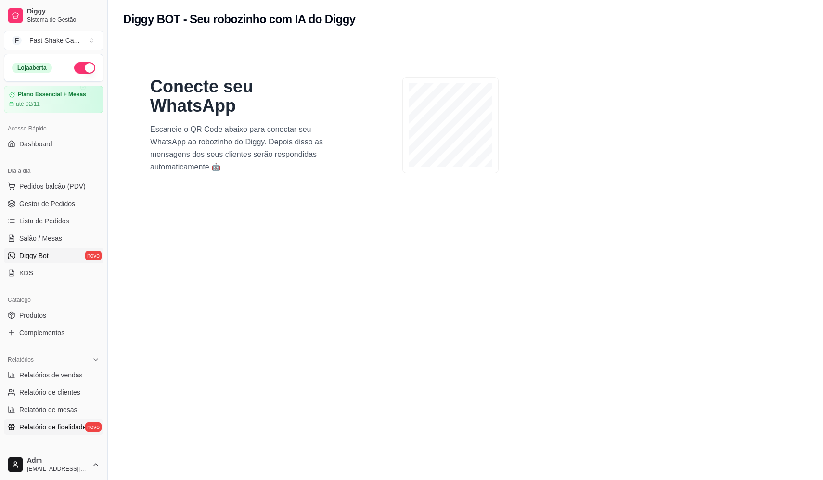
click at [63, 427] on span "Relatório de fidelidade" at bounding box center [52, 427] width 67 height 10
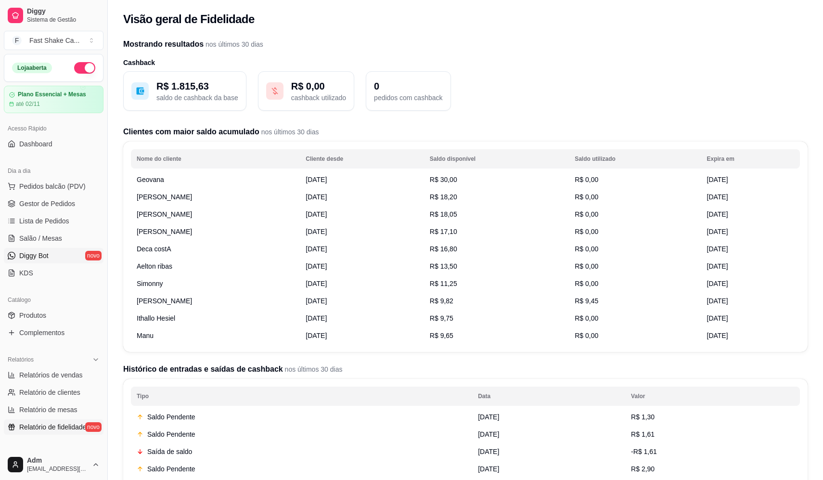
click at [68, 254] on link "Diggy Bot novo" at bounding box center [54, 255] width 100 height 15
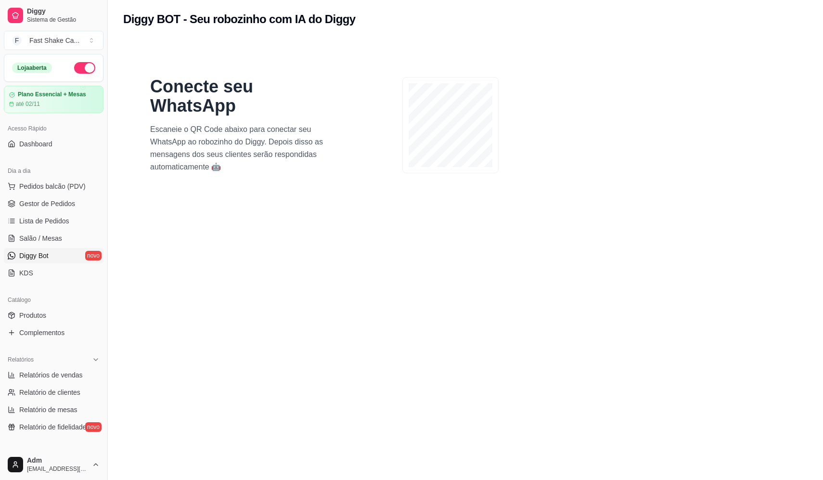
click at [191, 163] on p "Escaneie o QR Code abaixo para conectar seu WhatsApp ao robozinho do Diggy. Dep…" at bounding box center [242, 148] width 185 height 50
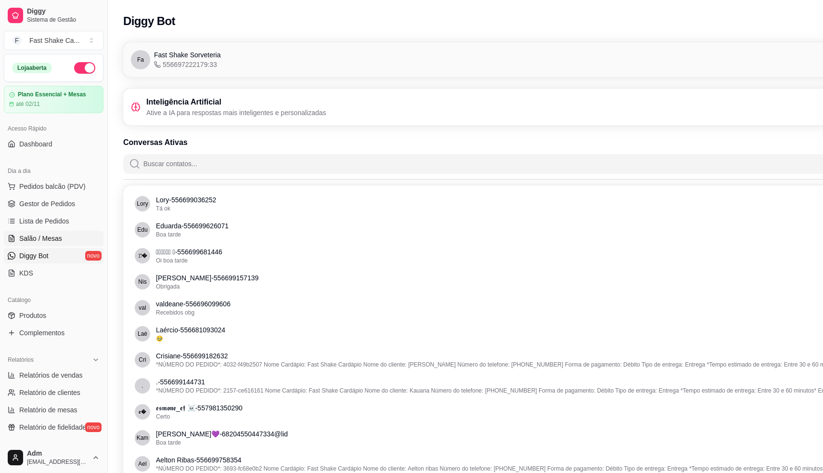
click at [51, 238] on span "Salão / Mesas" at bounding box center [40, 238] width 43 height 10
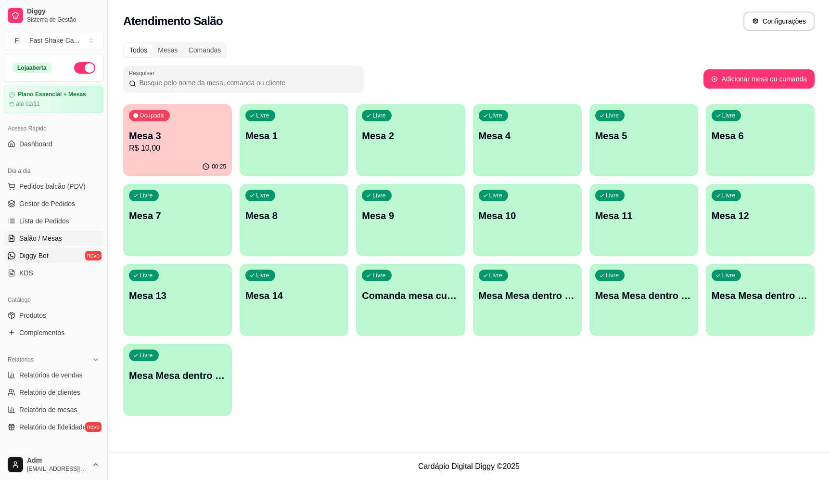
click at [58, 251] on link "Diggy Bot novo" at bounding box center [54, 255] width 100 height 15
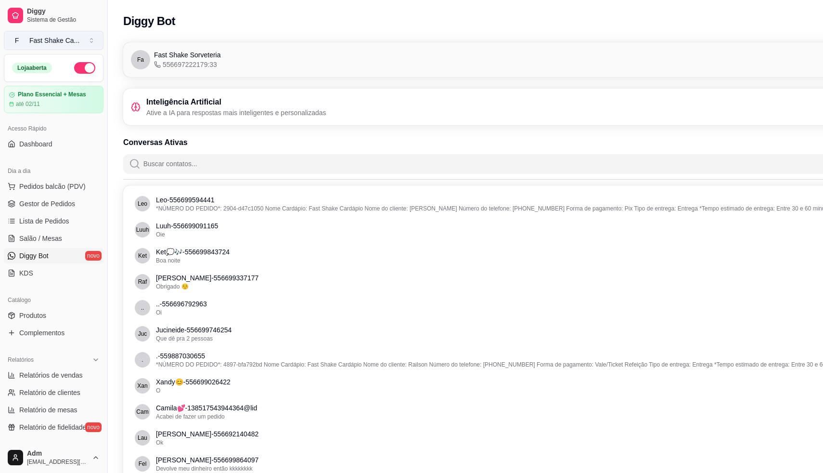
click at [76, 39] on div "Fast Shake Ca ..." at bounding box center [54, 41] width 50 height 10
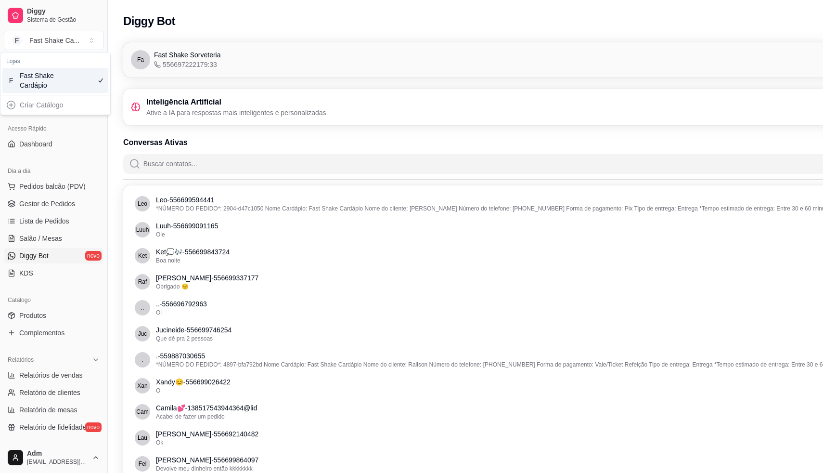
drag, startPoint x: 77, startPoint y: 81, endPoint x: 115, endPoint y: 13, distance: 77.5
click at [115, 13] on div "Diggy Bot Configurações" at bounding box center [519, 18] width 823 height 37
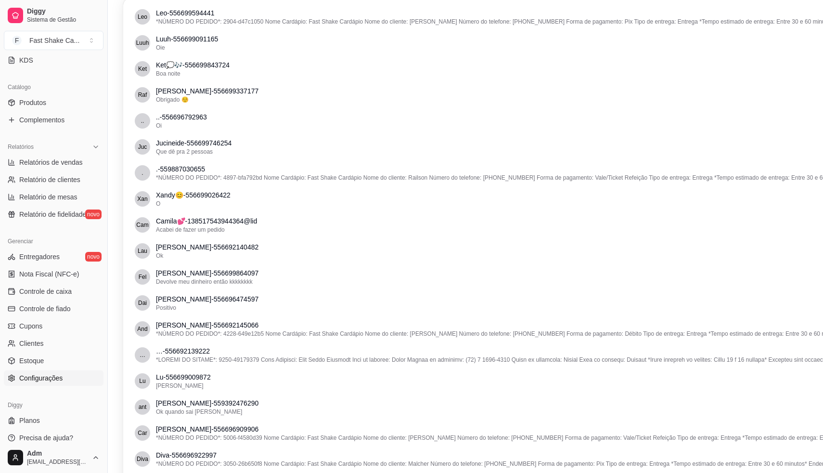
scroll to position [192, 0]
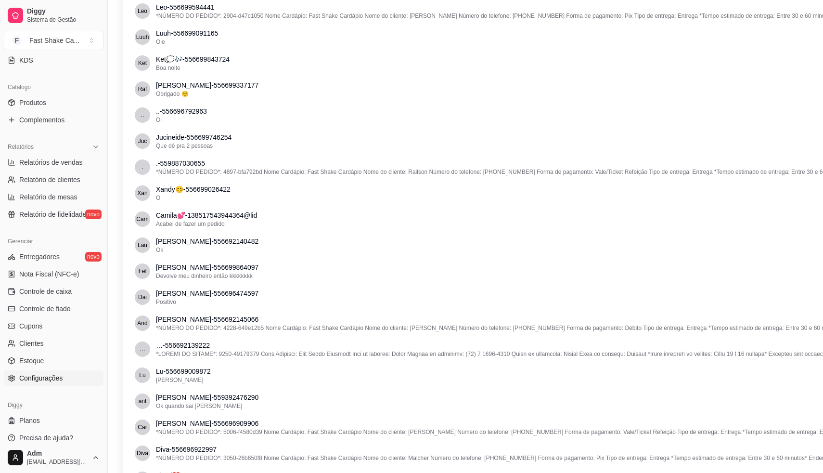
click at [35, 380] on span "Configurações" at bounding box center [40, 378] width 43 height 10
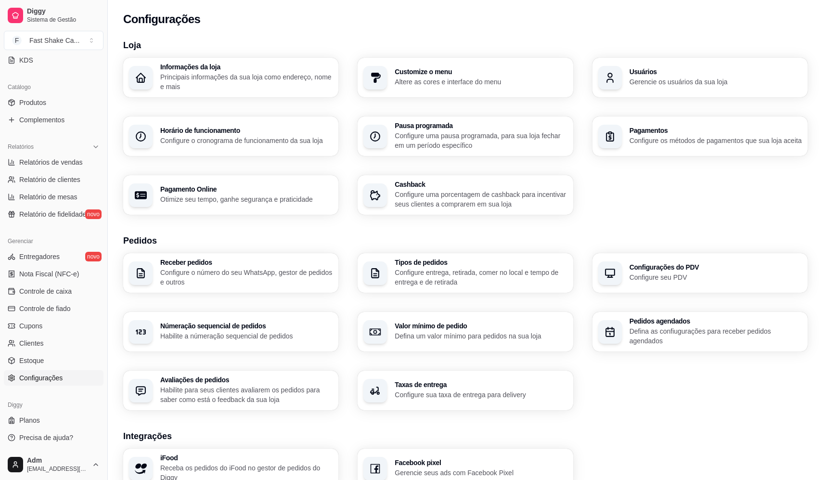
click at [240, 78] on p "Principais informações da sua loja como endereço, nome e mais" at bounding box center [246, 81] width 172 height 19
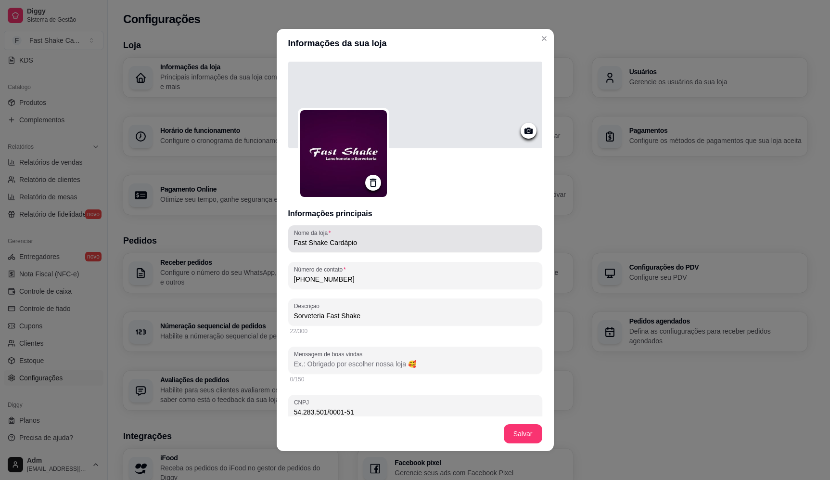
click at [365, 245] on input "Fast Shake Cardápio" at bounding box center [415, 243] width 243 height 10
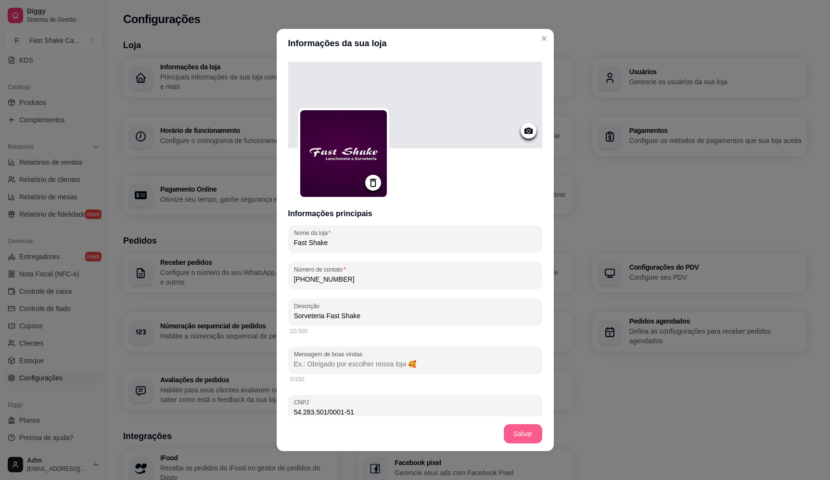
type input "Fast Shake"
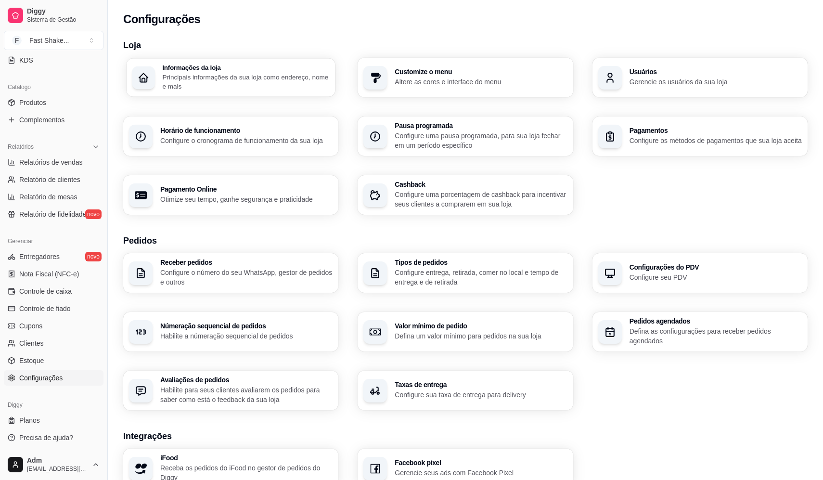
click at [281, 80] on p "Principais informações da sua loja como endereço, nome e mais" at bounding box center [245, 81] width 167 height 19
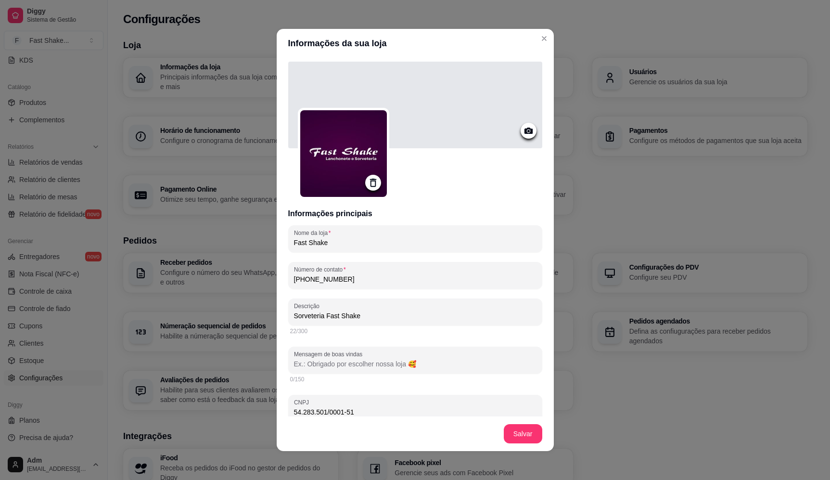
click at [523, 132] on icon at bounding box center [528, 130] width 11 height 11
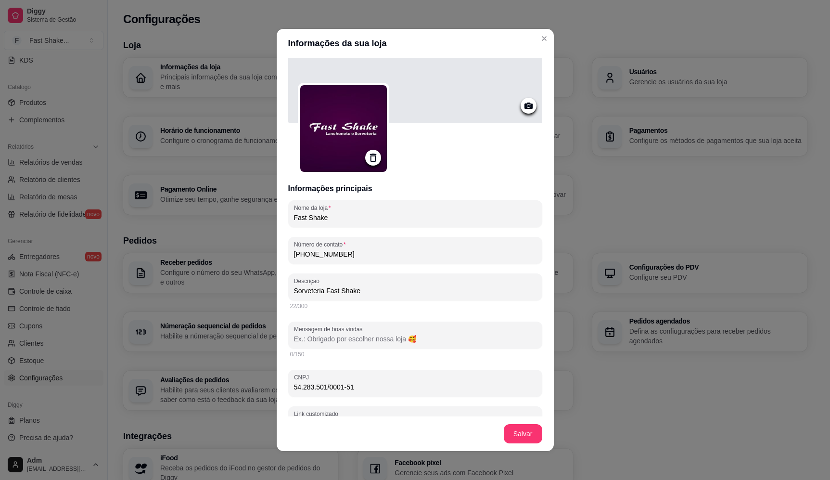
scroll to position [13, 0]
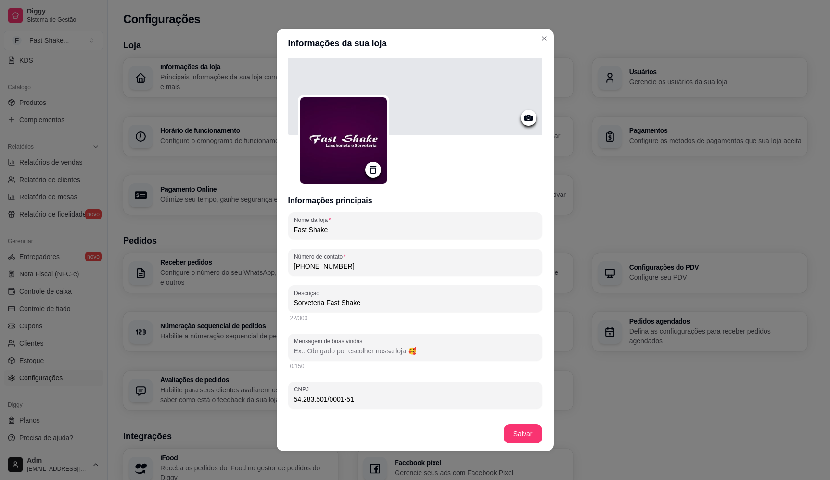
click at [385, 348] on input "Mensagem de boas vindas" at bounding box center [415, 351] width 243 height 10
type input "s"
type input "S"
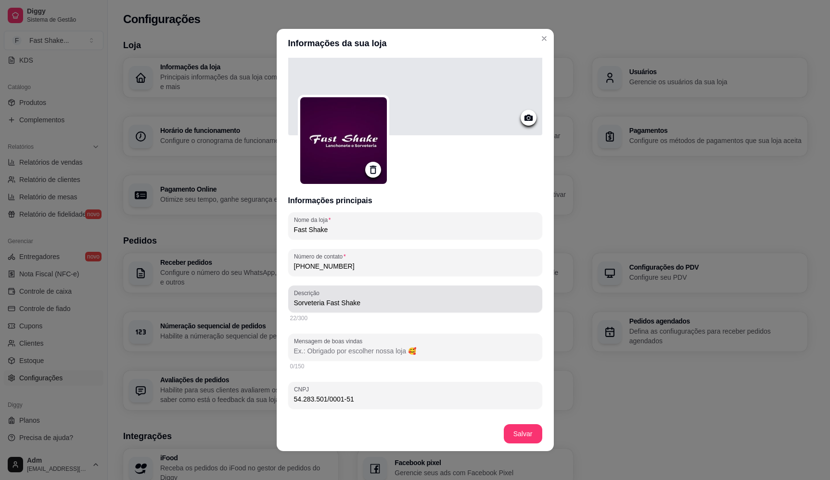
drag, startPoint x: 380, startPoint y: 308, endPoint x: 366, endPoint y: 296, distance: 18.1
click at [366, 296] on div "Sorveteria Fast Shake" at bounding box center [415, 298] width 243 height 19
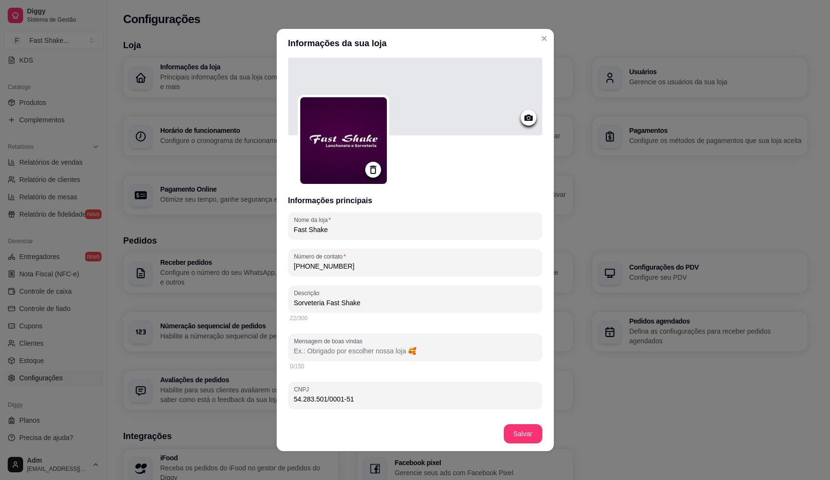
click at [361, 314] on div "22/300" at bounding box center [415, 318] width 250 height 8
drag, startPoint x: 359, startPoint y: 299, endPoint x: 264, endPoint y: 307, distance: 95.1
click at [264, 307] on div "Informações da sua loja Informações principais Nome da loja Fast Shake Número d…" at bounding box center [415, 240] width 830 height 480
type input "P"
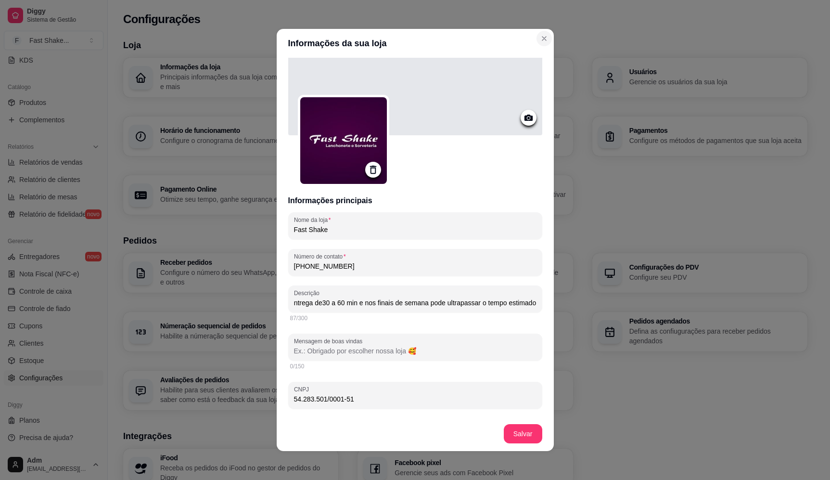
type input "prazo de entrega de30 a 60 min e nos finais de semana pode ultrapassar o tempo …"
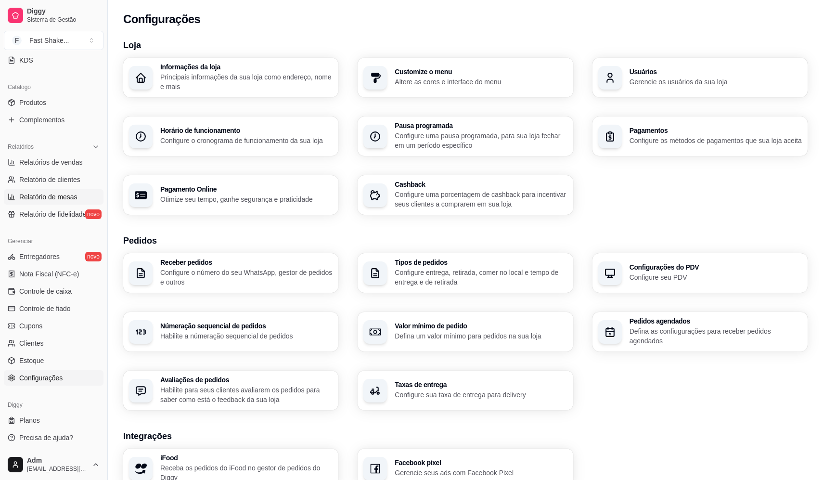
click at [55, 199] on span "Relatório de mesas" at bounding box center [48, 197] width 58 height 10
select select "TOTAL_OF_ORDERS"
select select "7"
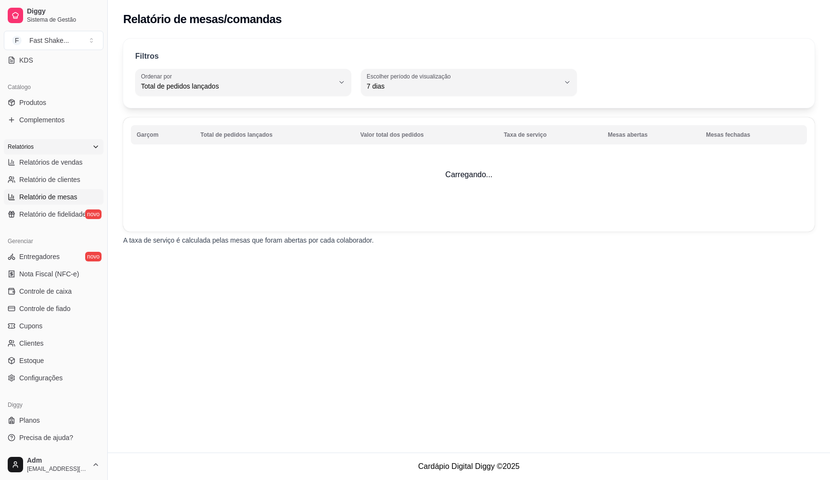
scroll to position [68, 0]
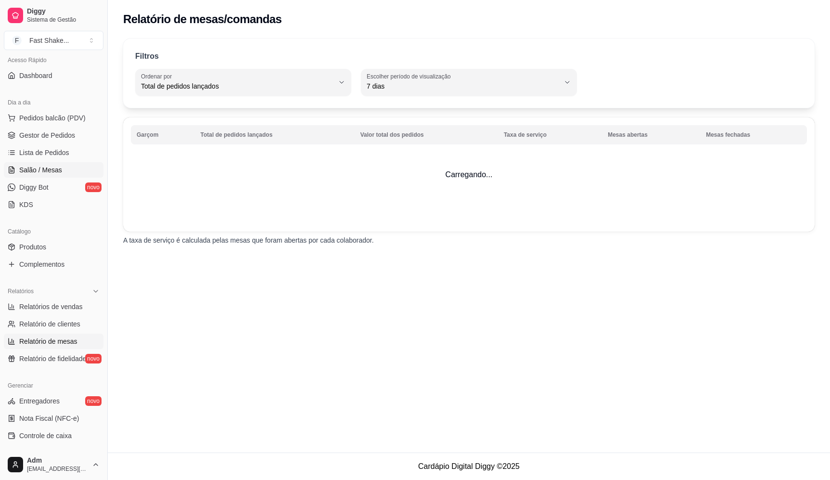
click at [50, 168] on span "Salão / Mesas" at bounding box center [40, 170] width 43 height 10
